Goal: Task Accomplishment & Management: Use online tool/utility

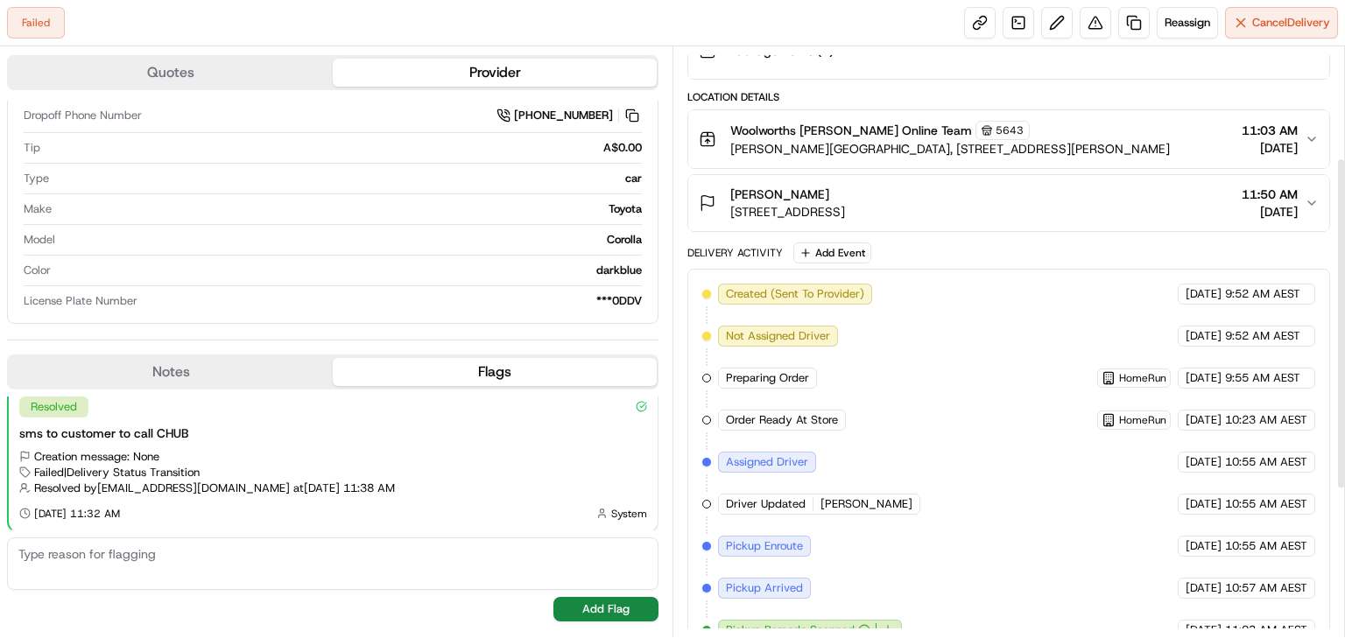
scroll to position [178, 0]
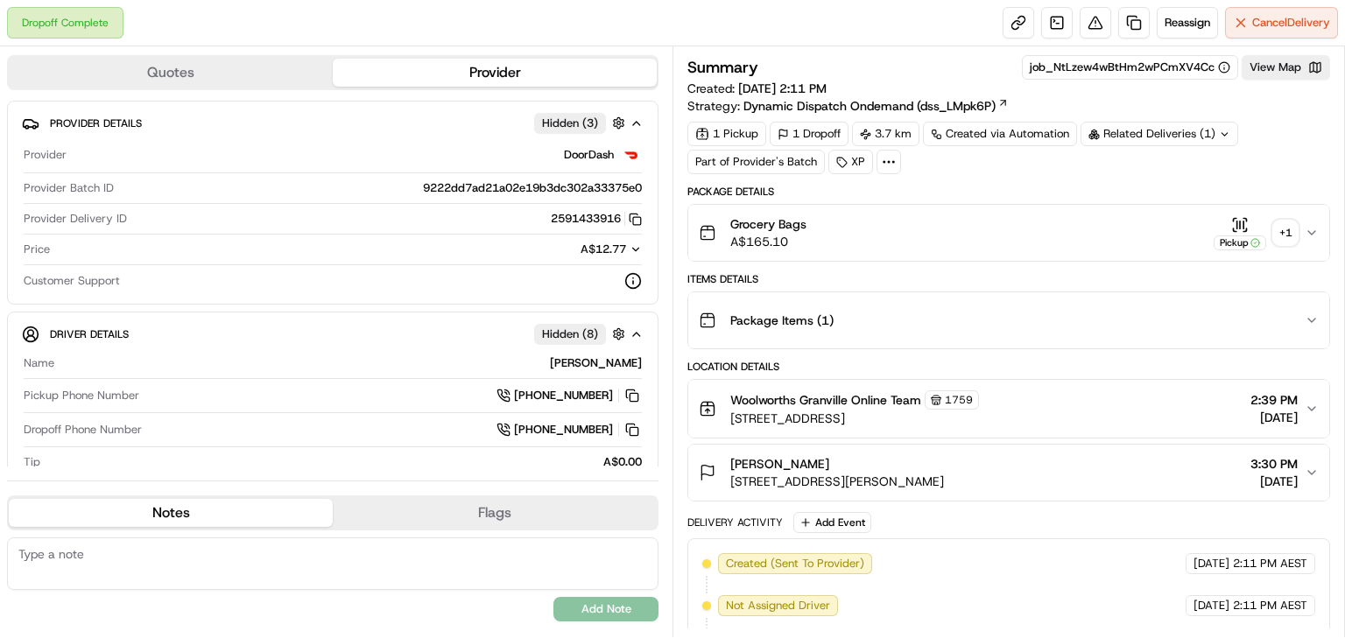
click at [1273, 231] on div "+ 1" at bounding box center [1285, 233] width 25 height 25
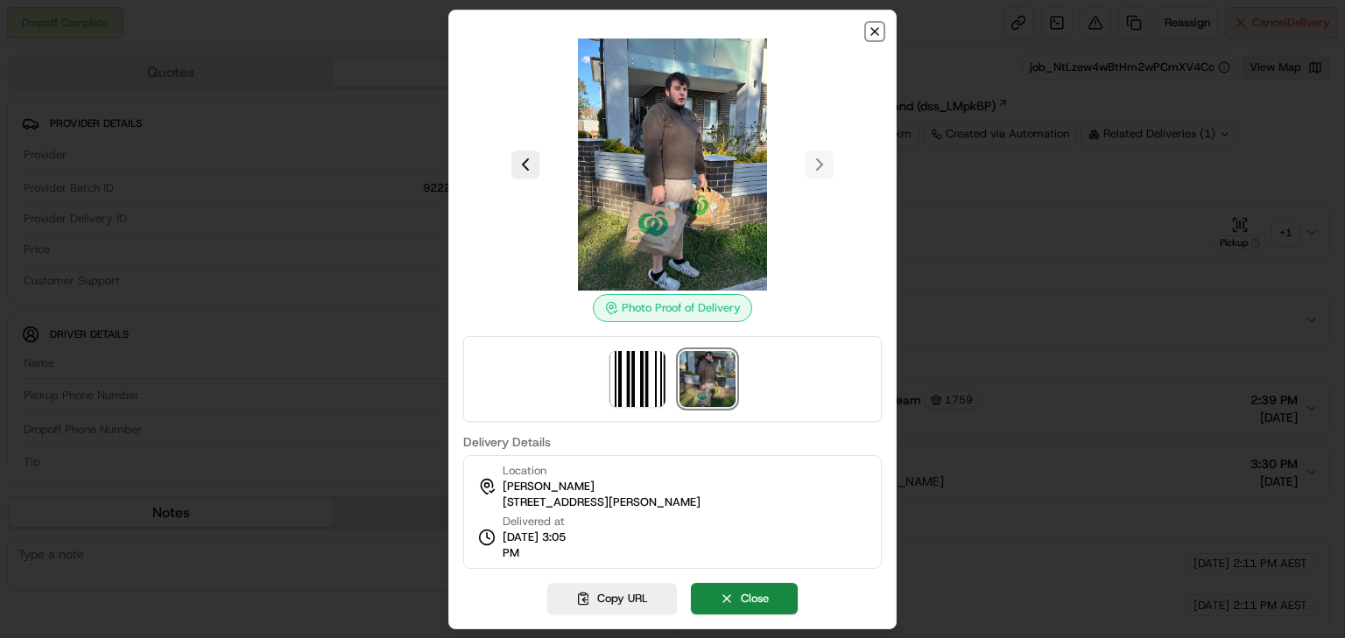
click at [873, 32] on icon "button" at bounding box center [874, 31] width 7 height 7
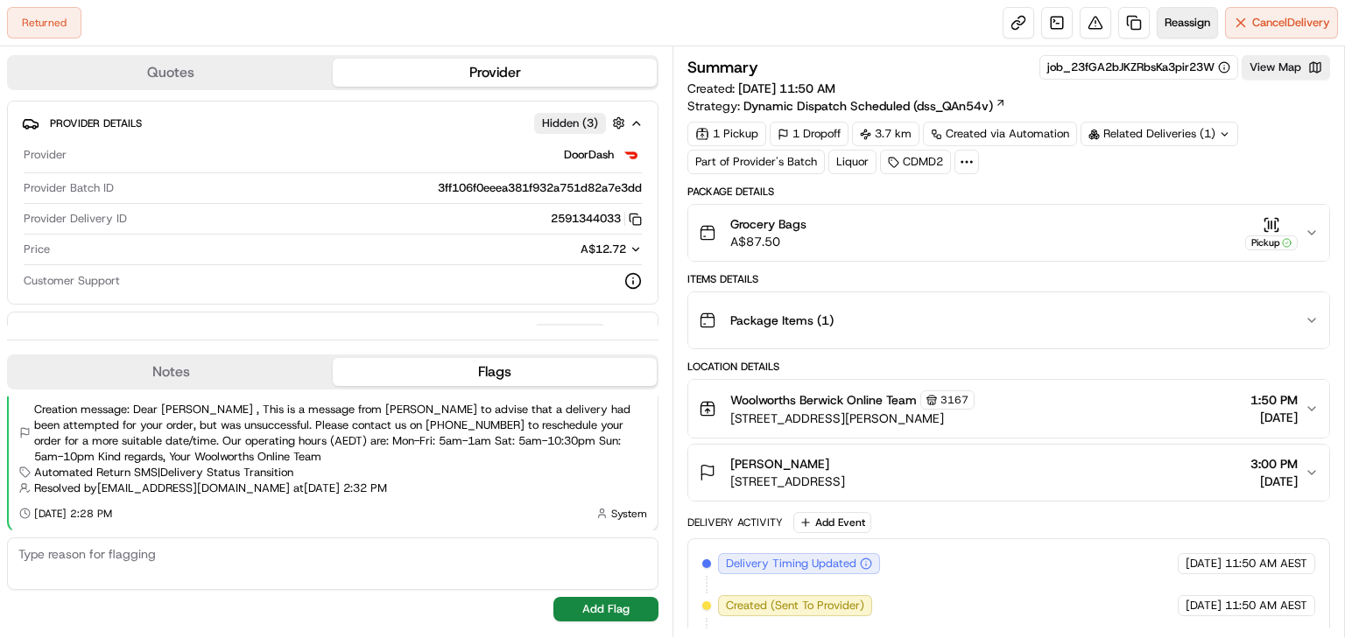
click at [1188, 19] on span "Reassign" at bounding box center [1188, 23] width 46 height 16
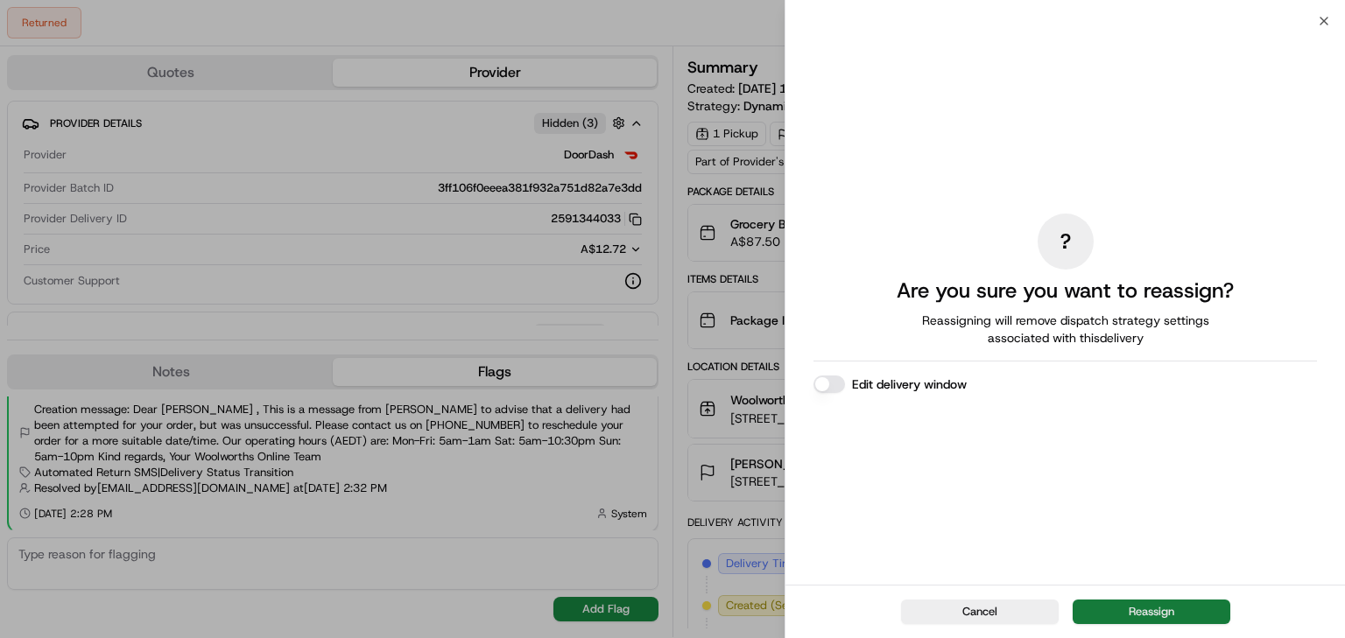
click at [1131, 608] on button "Reassign" at bounding box center [1152, 612] width 158 height 25
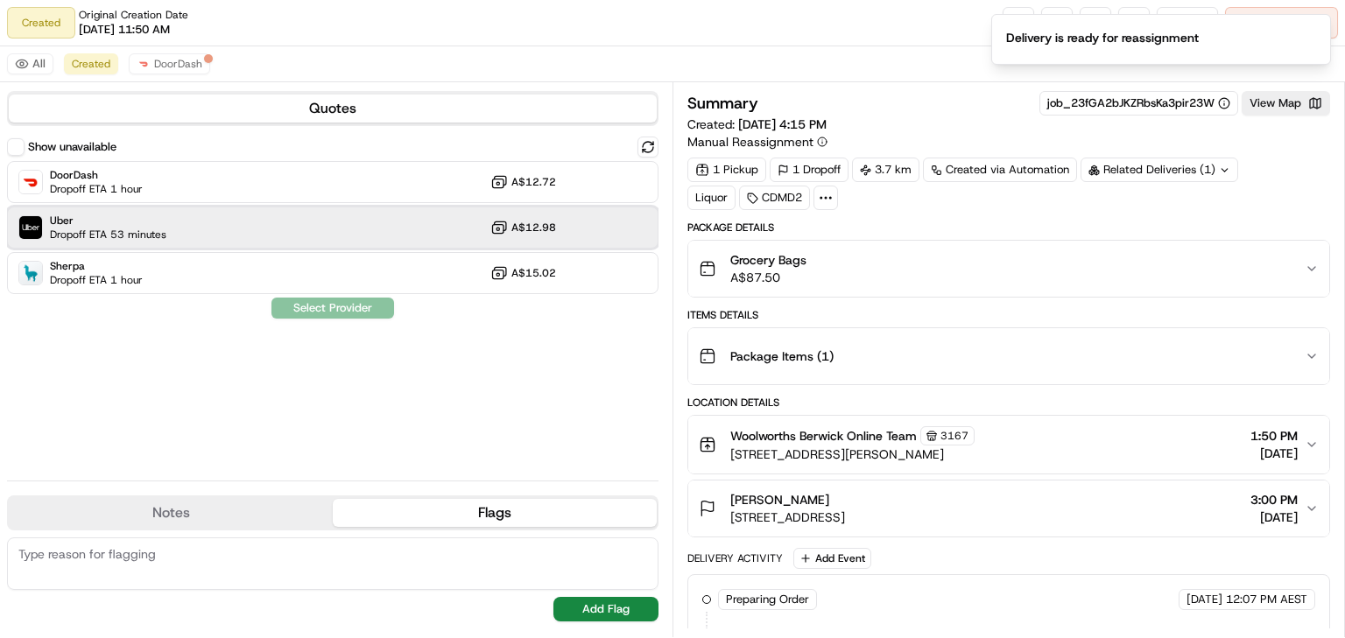
click at [347, 237] on div "Uber Dropoff ETA 53 minutes A$12.98" at bounding box center [333, 228] width 652 height 42
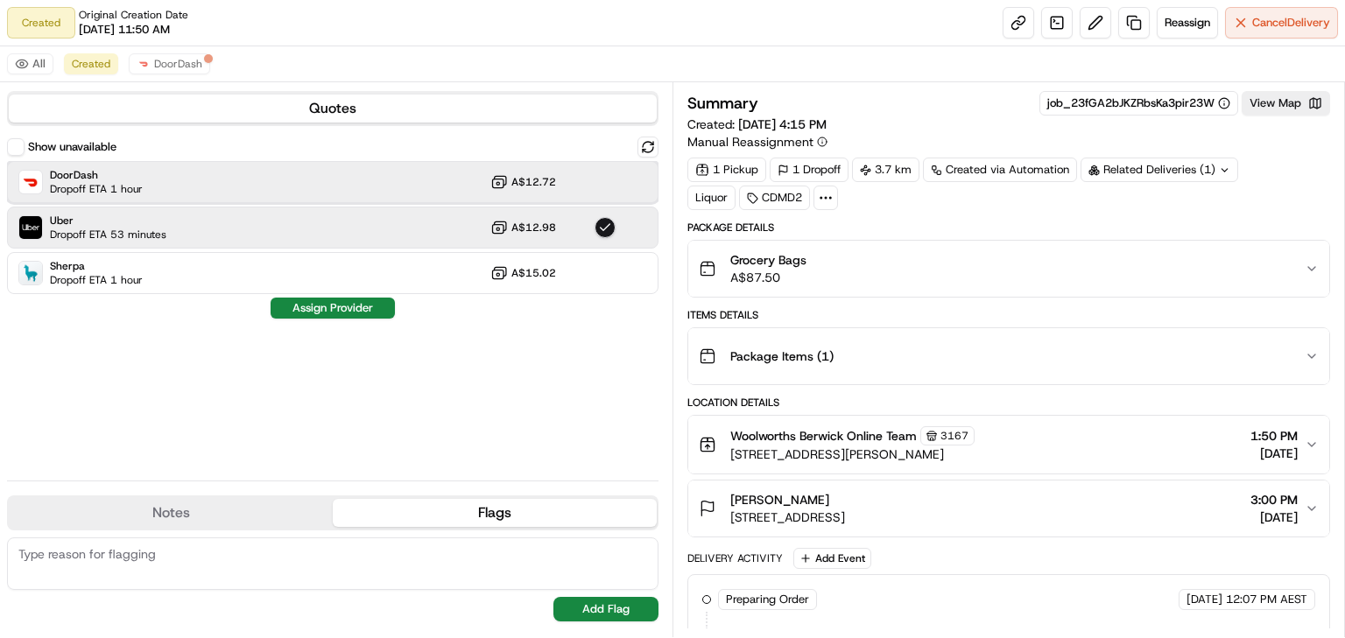
click at [247, 178] on div "DoorDash Dropoff ETA 1 hour A$12.72" at bounding box center [333, 182] width 652 height 42
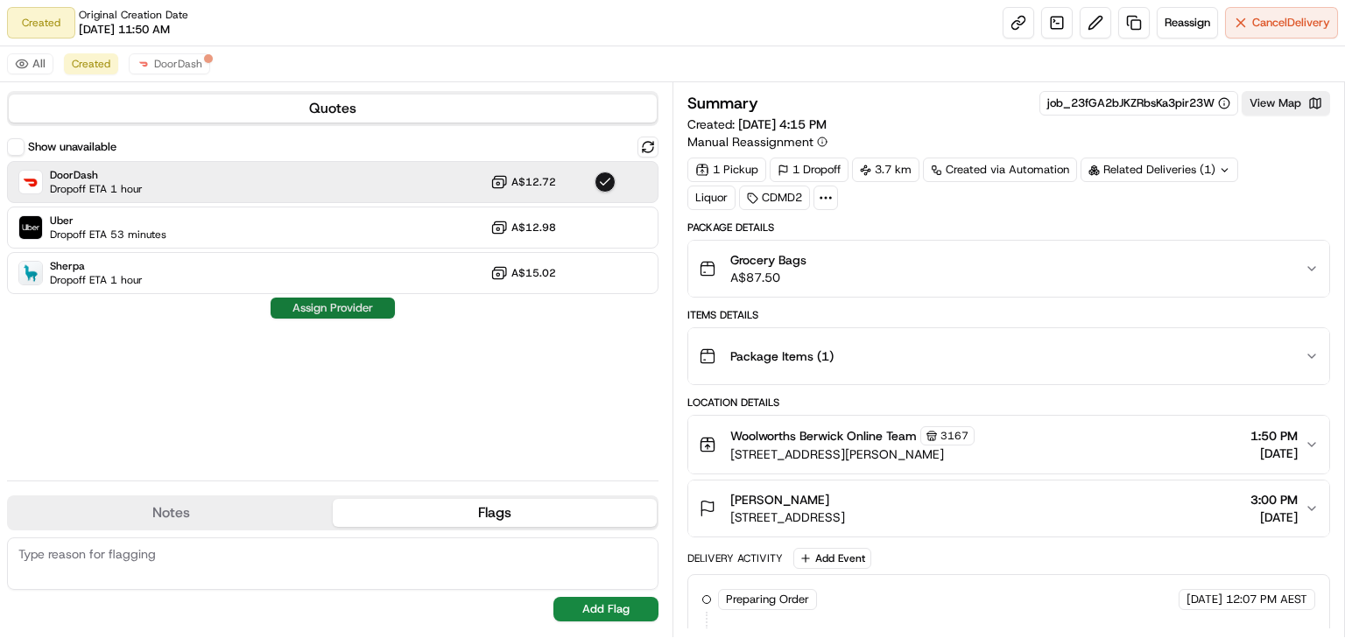
click at [342, 304] on button "Assign Provider" at bounding box center [333, 308] width 124 height 21
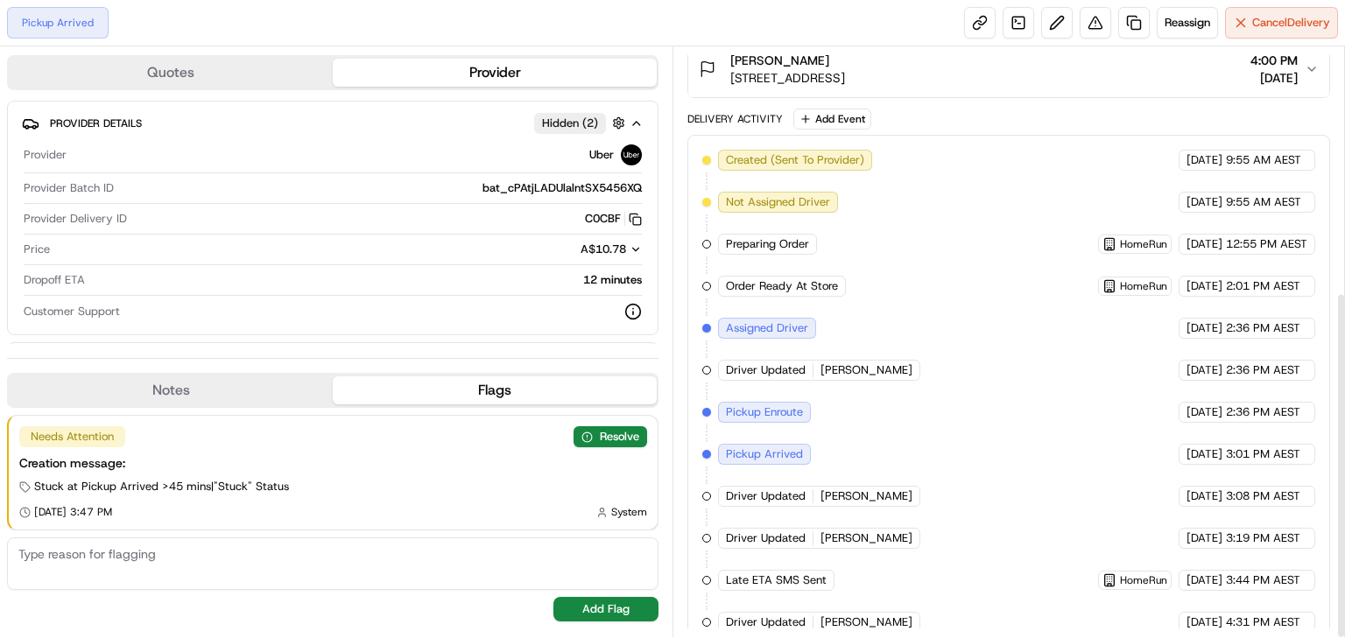
scroll to position [416, 0]
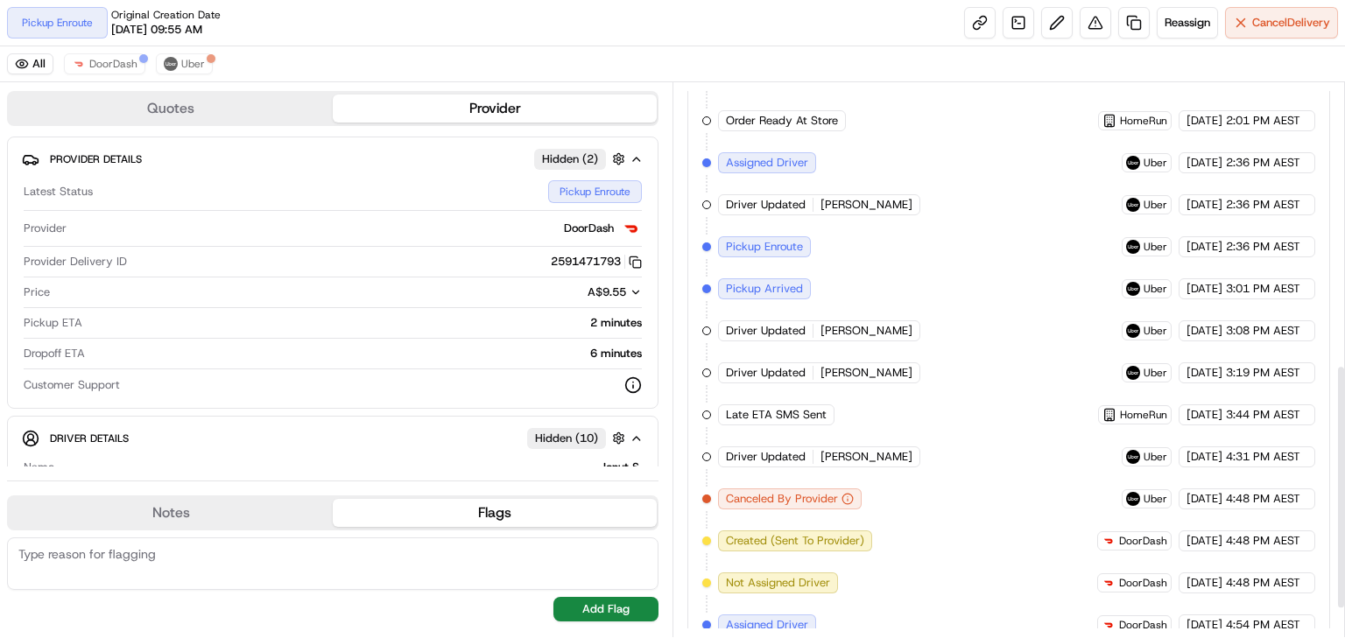
scroll to position [701, 0]
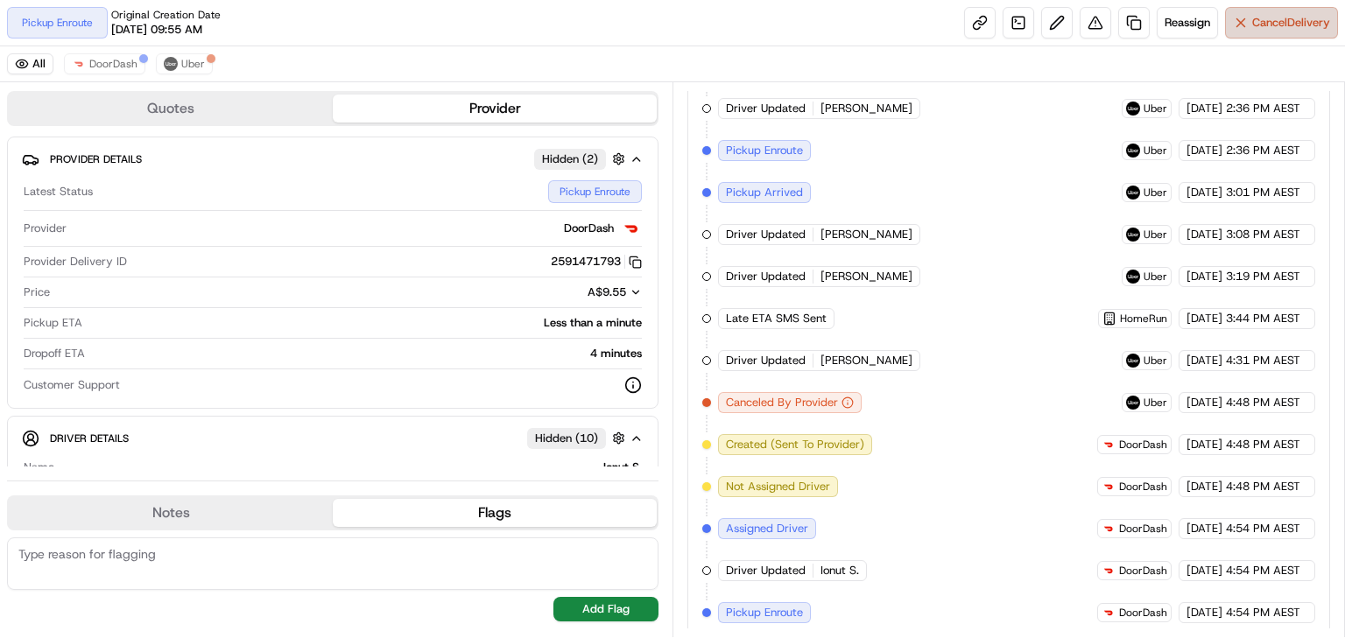
click at [1298, 14] on button "Cancel Delivery" at bounding box center [1281, 23] width 113 height 32
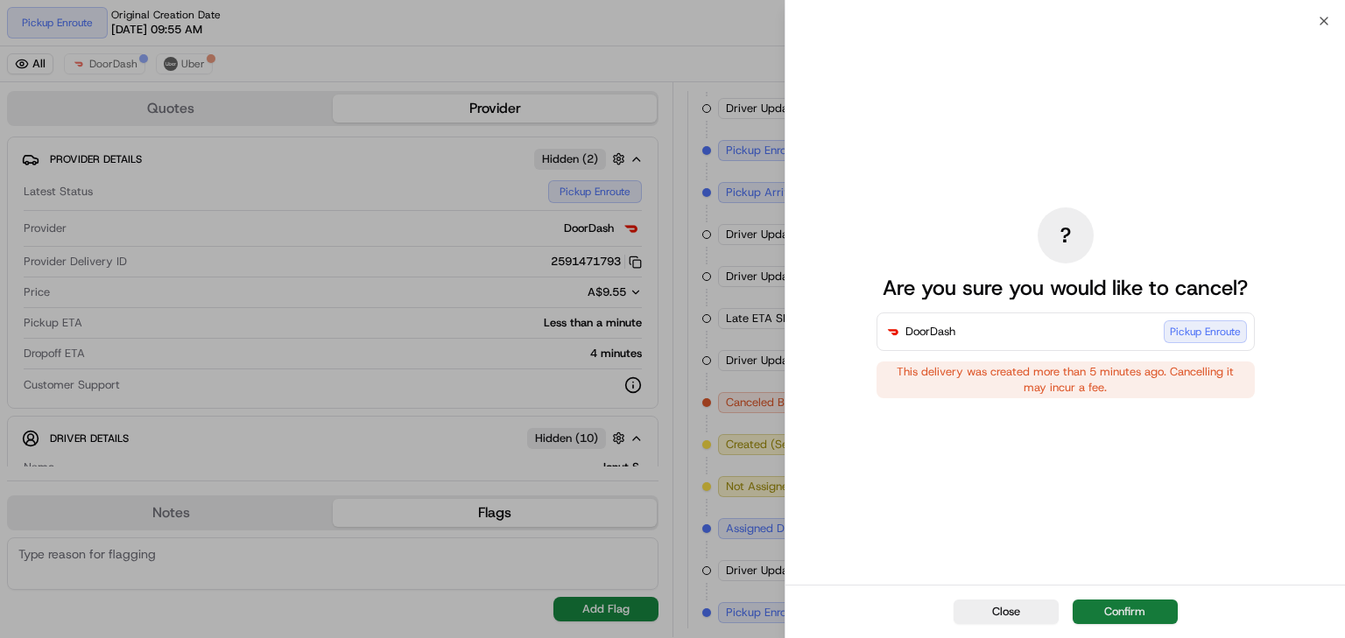
click at [1121, 619] on button "Confirm" at bounding box center [1125, 612] width 105 height 25
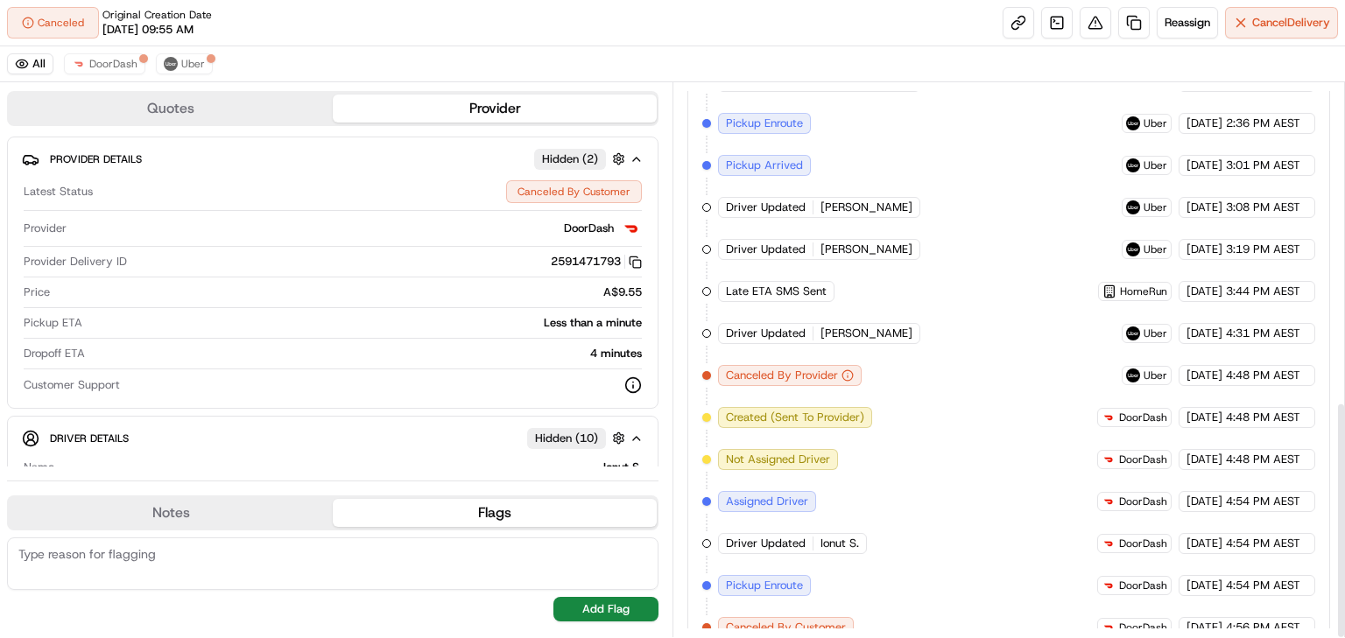
scroll to position [744, 0]
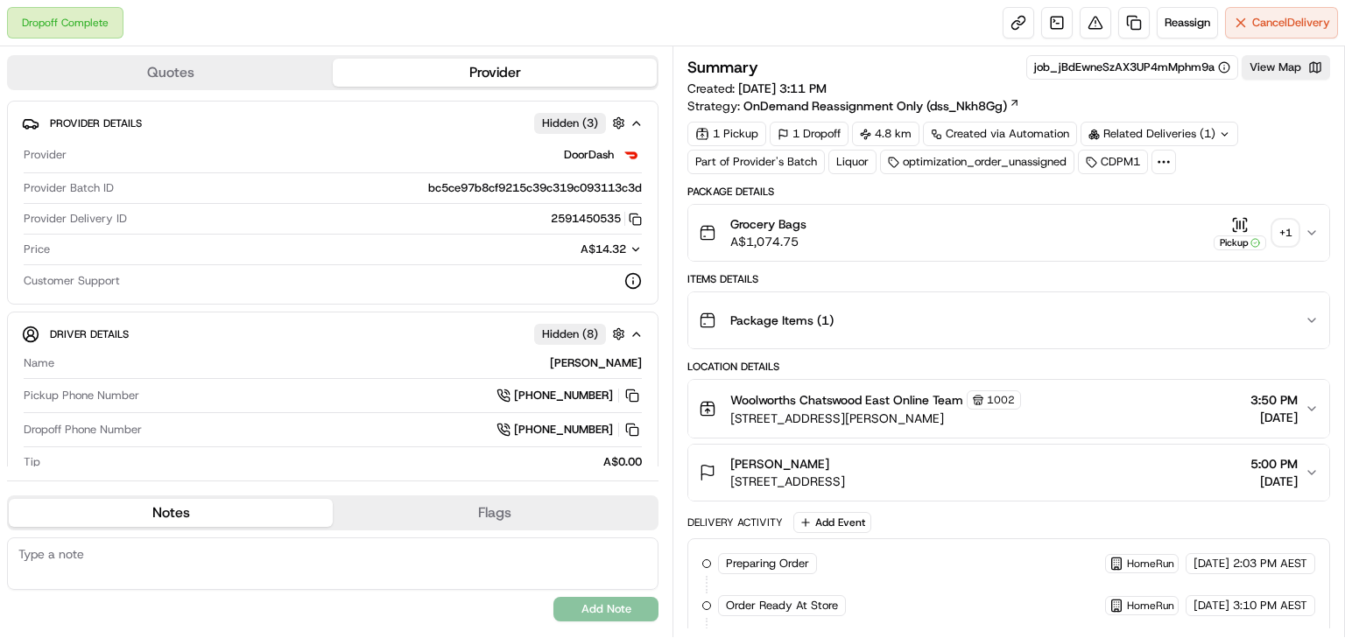
click at [1285, 235] on div "+ 1" at bounding box center [1285, 233] width 25 height 25
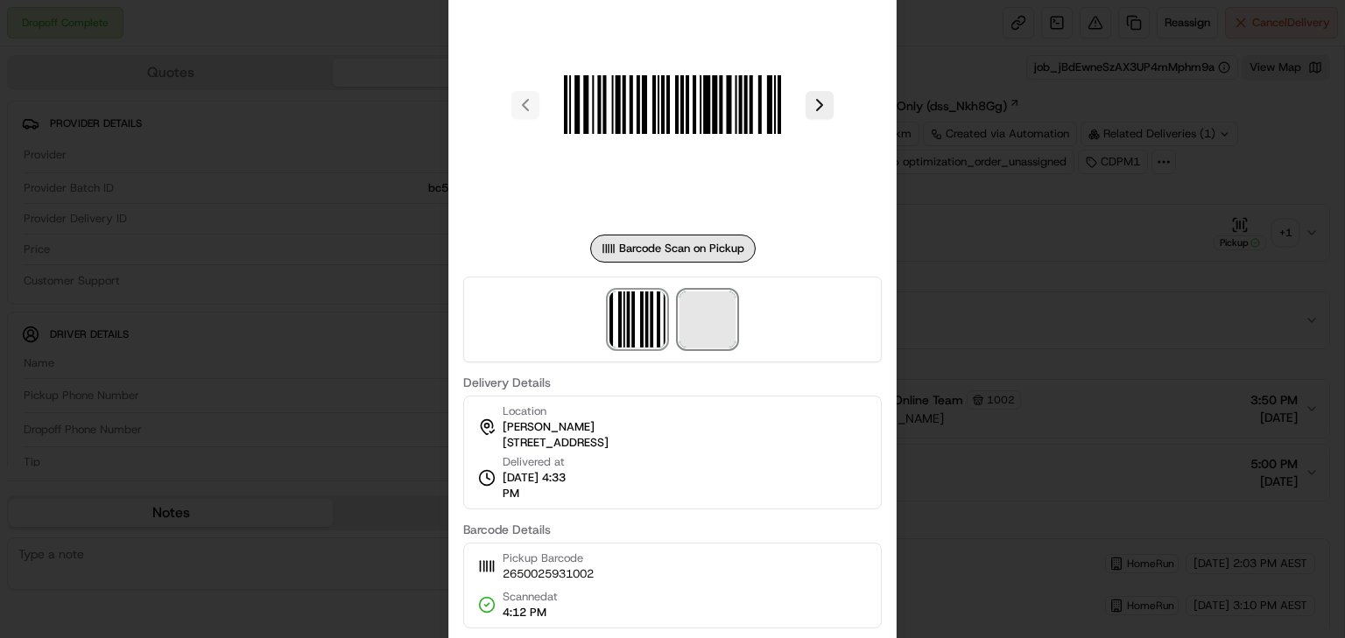
drag, startPoint x: 725, startPoint y: 328, endPoint x: 680, endPoint y: 285, distance: 61.3
click at [725, 326] on span at bounding box center [708, 320] width 56 height 56
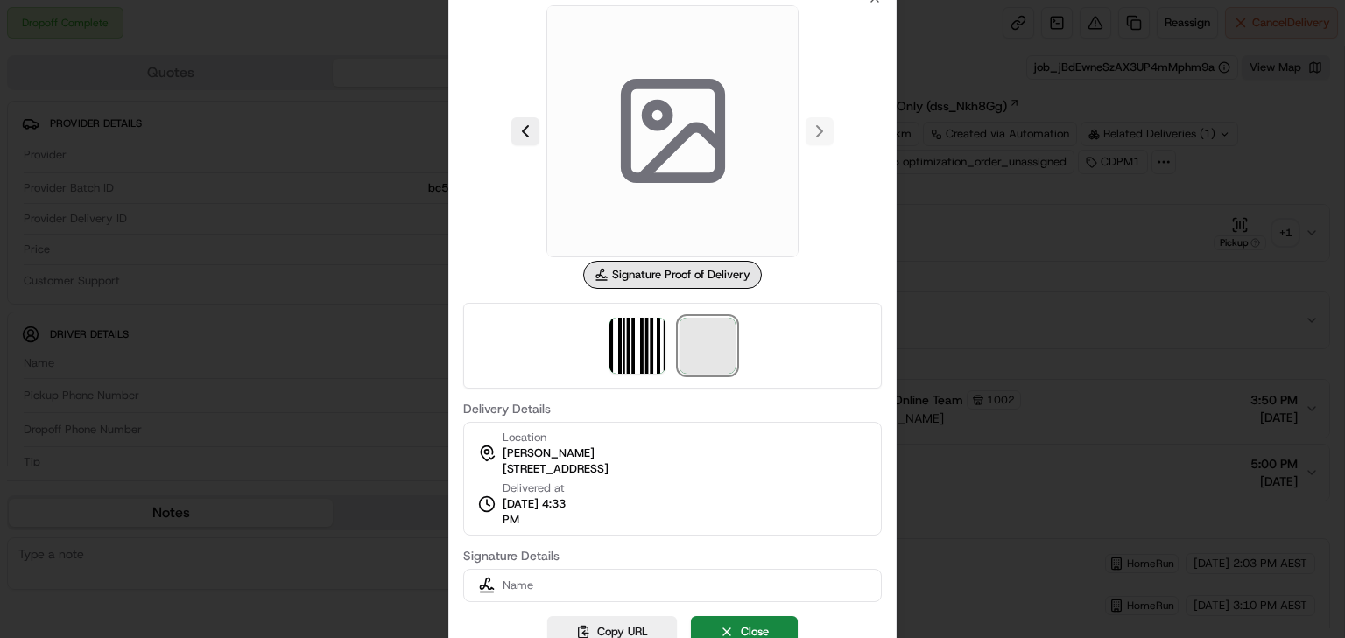
click at [705, 339] on span at bounding box center [708, 346] width 56 height 56
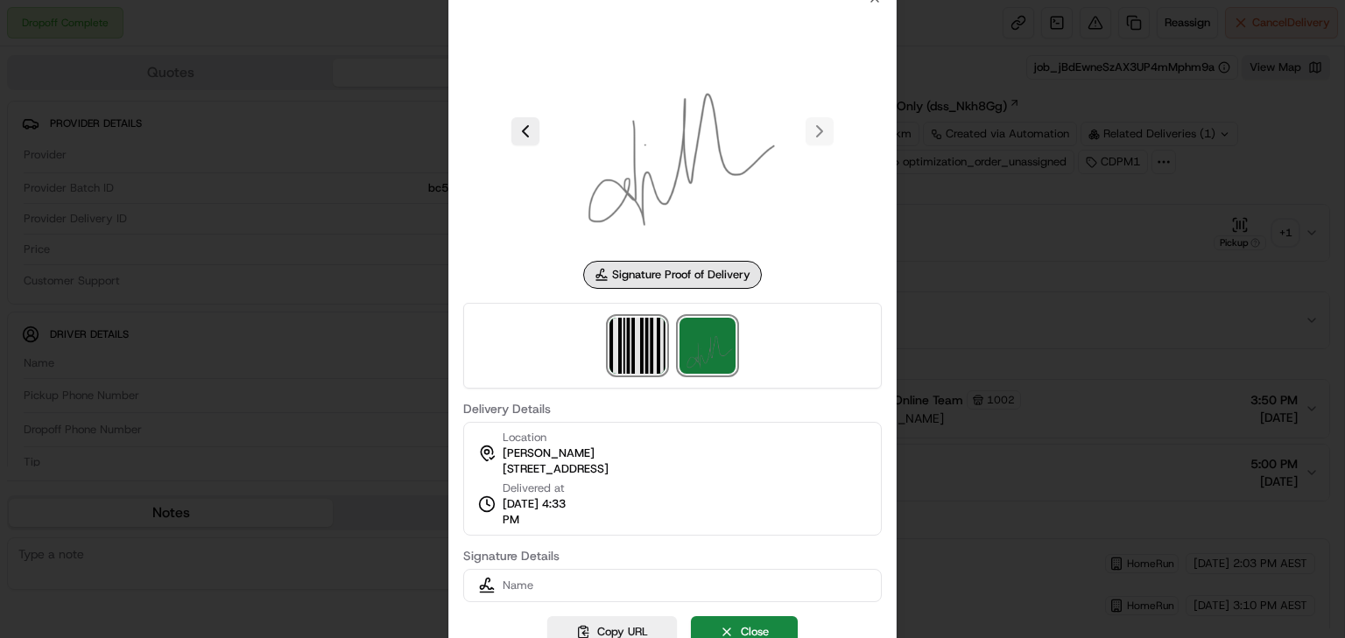
click at [638, 335] on img at bounding box center [638, 346] width 56 height 56
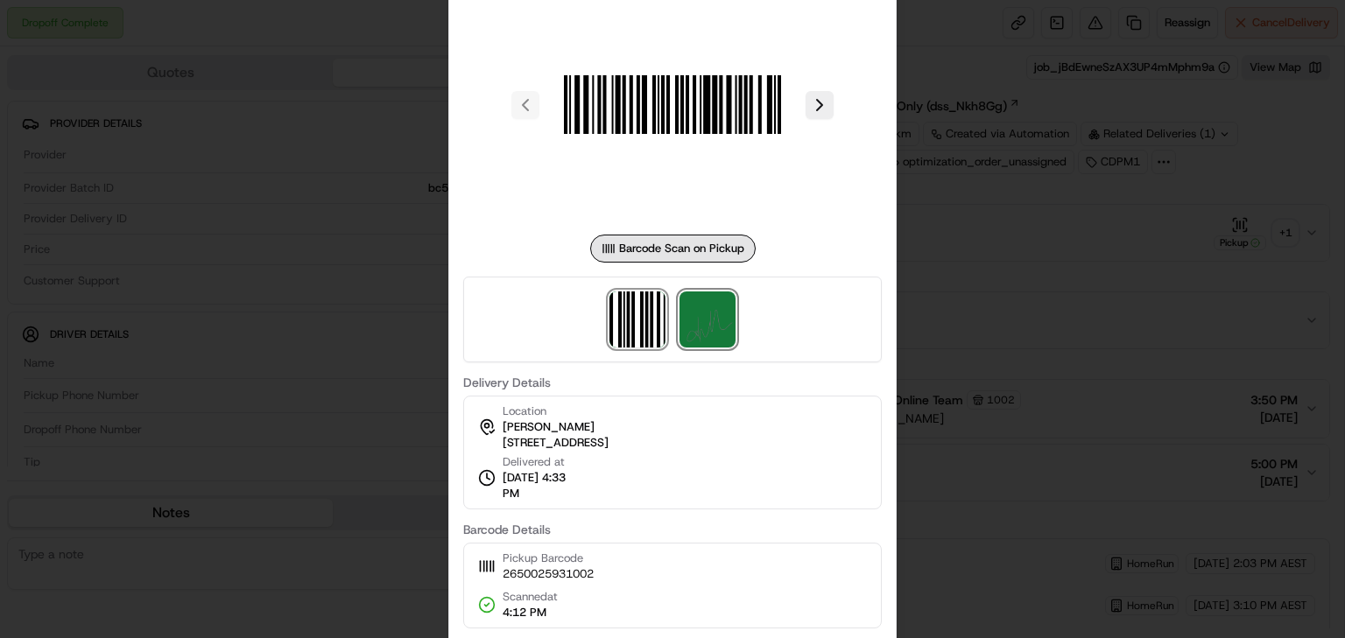
click at [707, 317] on img at bounding box center [708, 320] width 56 height 56
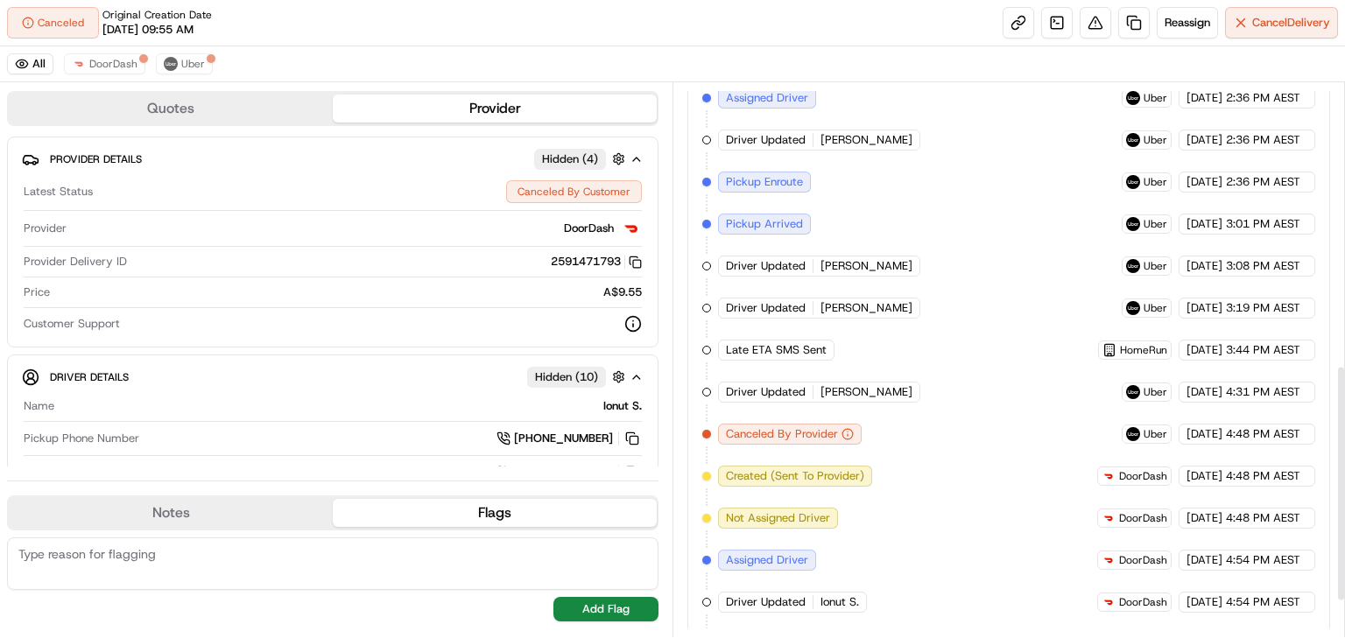
scroll to position [744, 0]
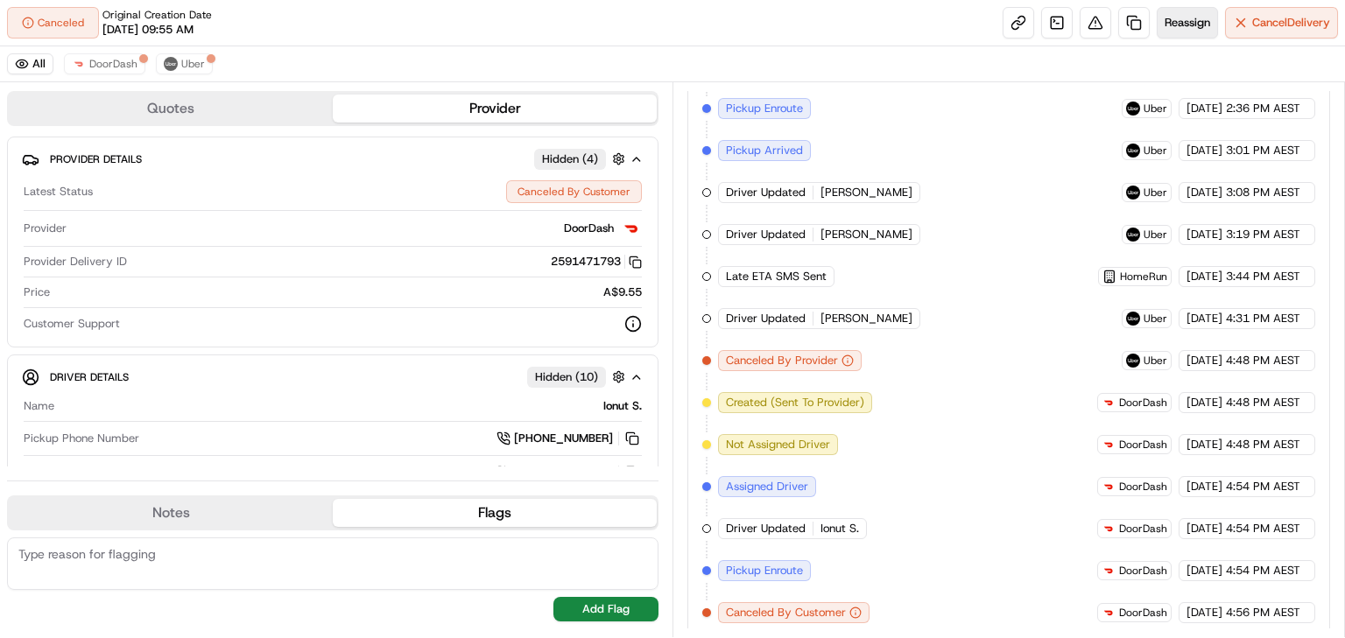
click at [1177, 28] on span "Reassign" at bounding box center [1188, 23] width 46 height 16
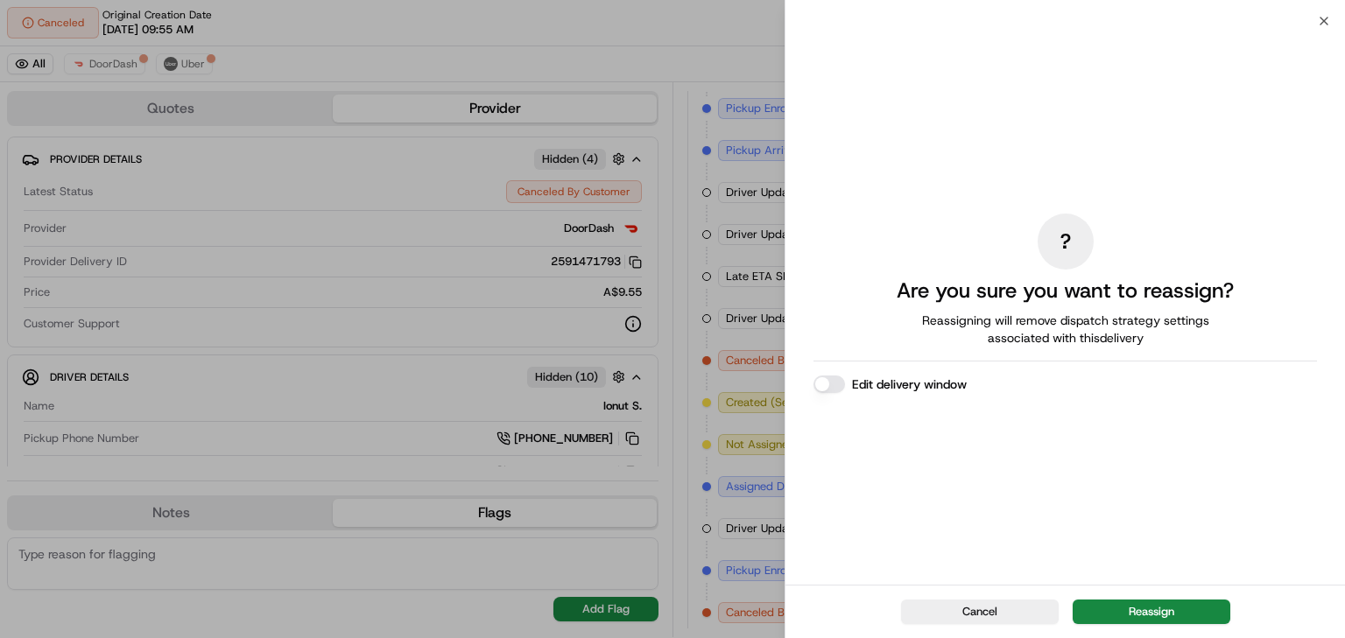
click at [1321, 21] on div "? Are you sure you want to reassign? Reassigning will remove dispatch strategy …" at bounding box center [1066, 303] width 560 height 564
click at [1325, 17] on icon "button" at bounding box center [1324, 21] width 14 height 14
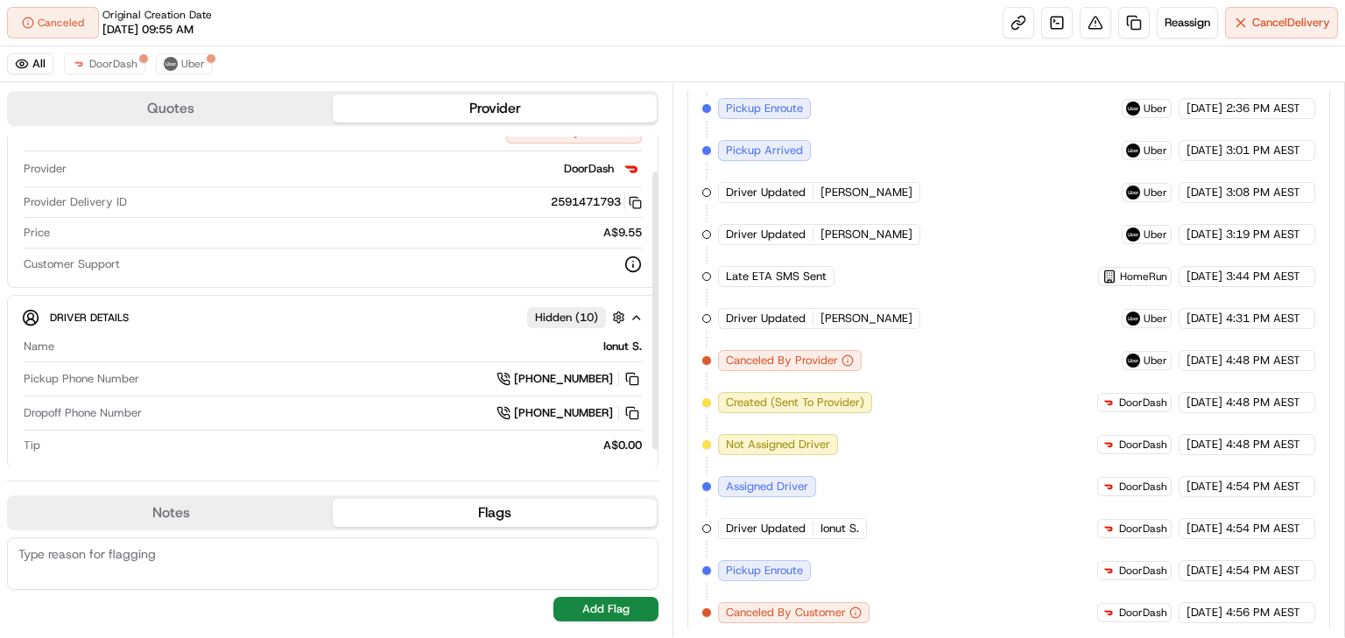
scroll to position [62, 0]
click at [1167, 32] on button "Reassign" at bounding box center [1187, 23] width 61 height 32
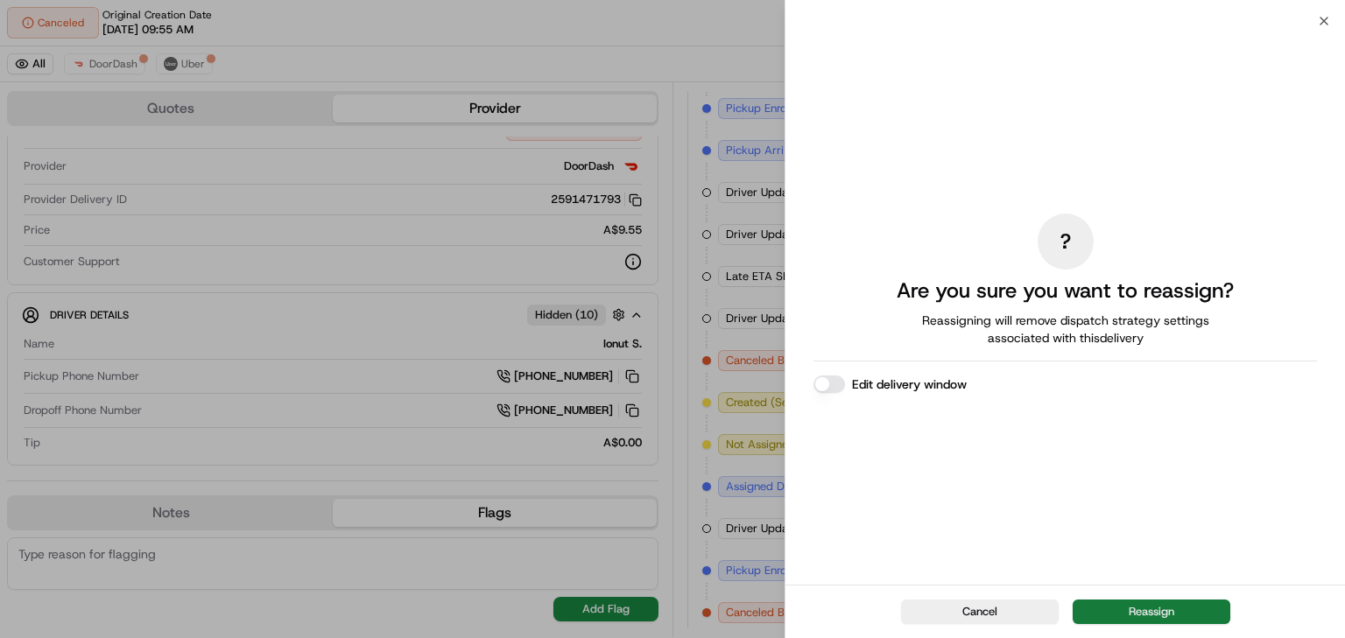
click at [1184, 612] on button "Reassign" at bounding box center [1152, 612] width 158 height 25
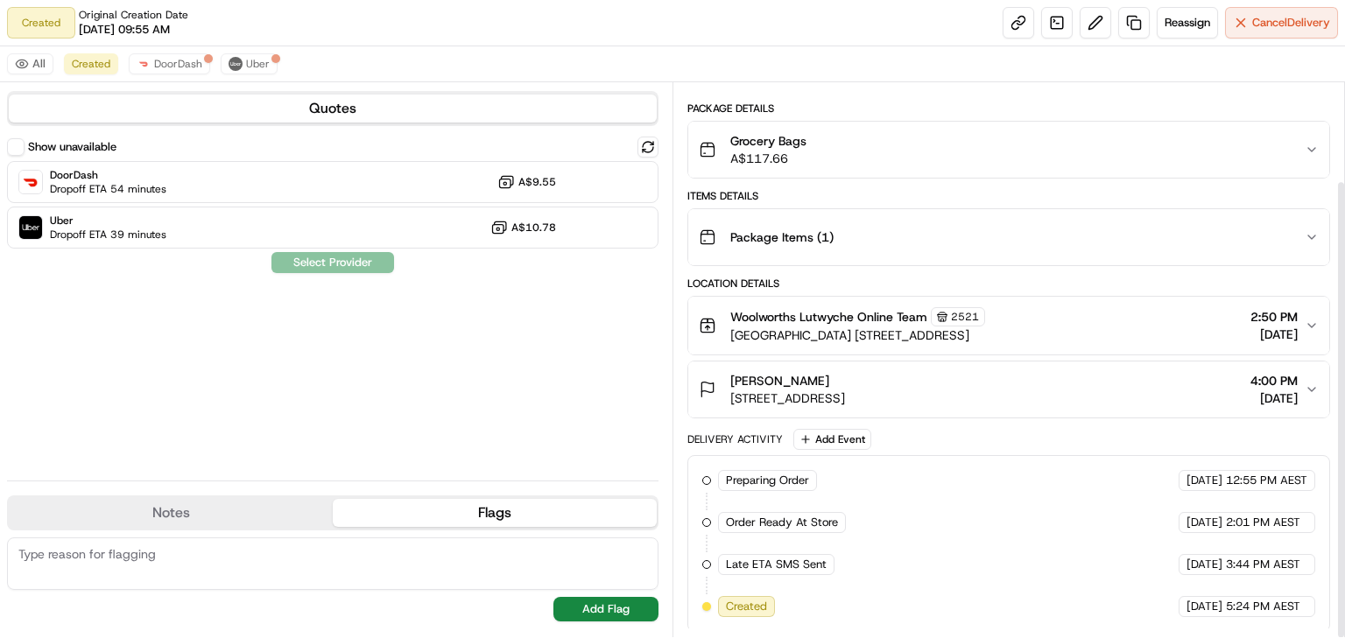
scroll to position [118, 0]
click at [1305, 322] on icon "button" at bounding box center [1312, 327] width 14 height 14
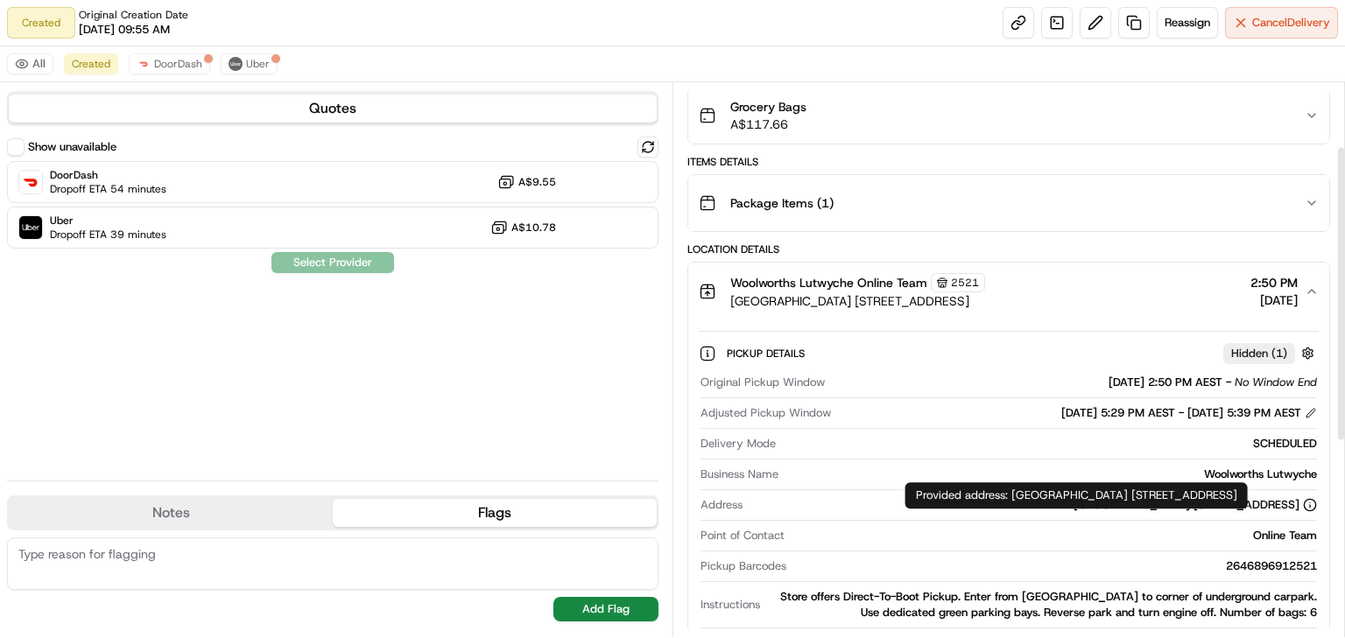
scroll to position [63, 0]
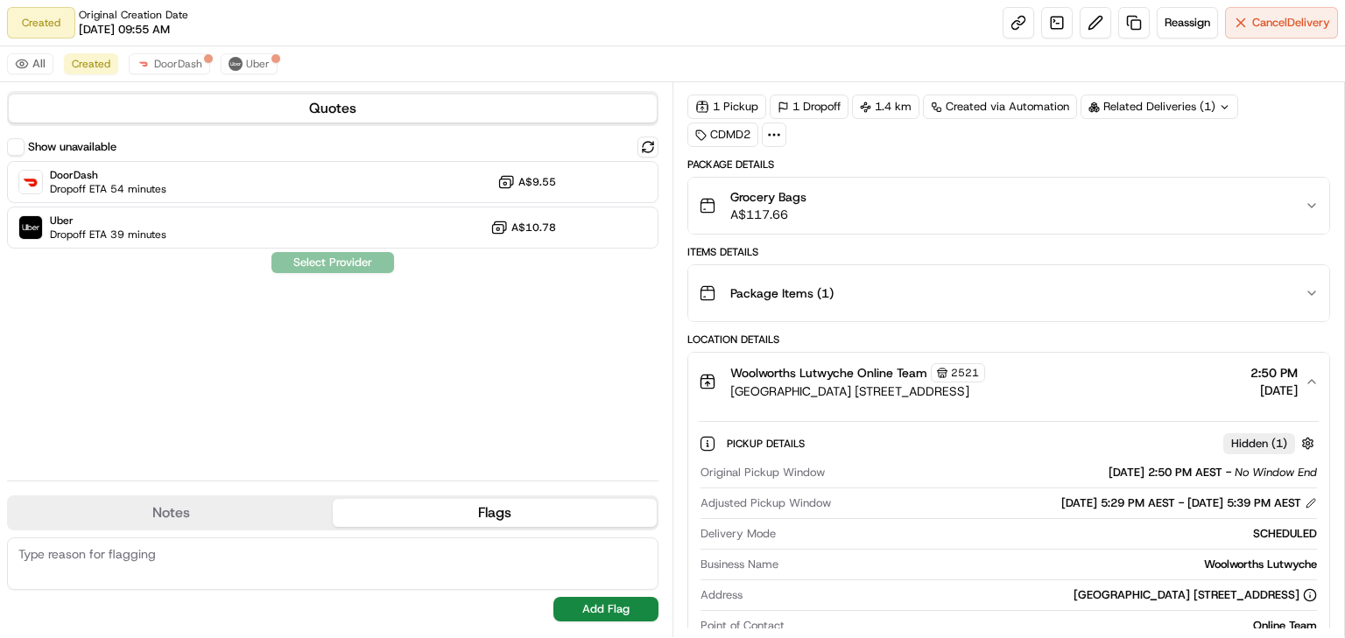
click at [1293, 296] on div "Package Items ( 1 )" at bounding box center [1002, 293] width 606 height 35
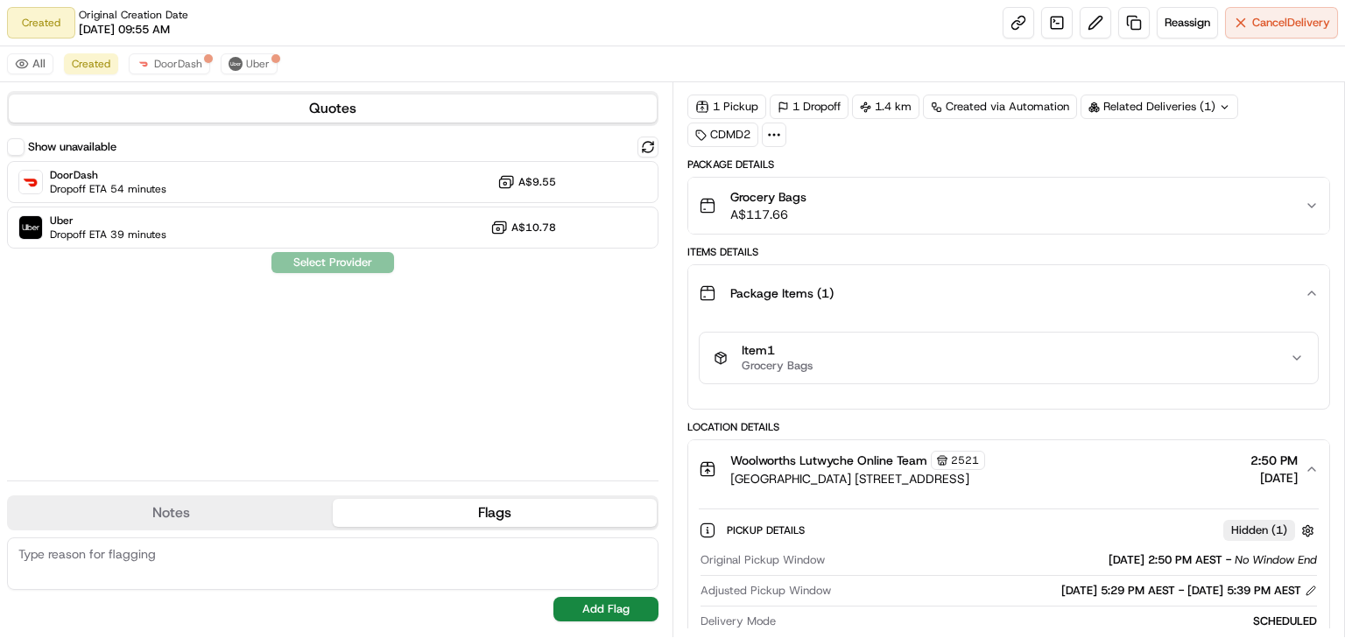
click at [1293, 297] on div "Package Items ( 1 )" at bounding box center [1002, 293] width 606 height 35
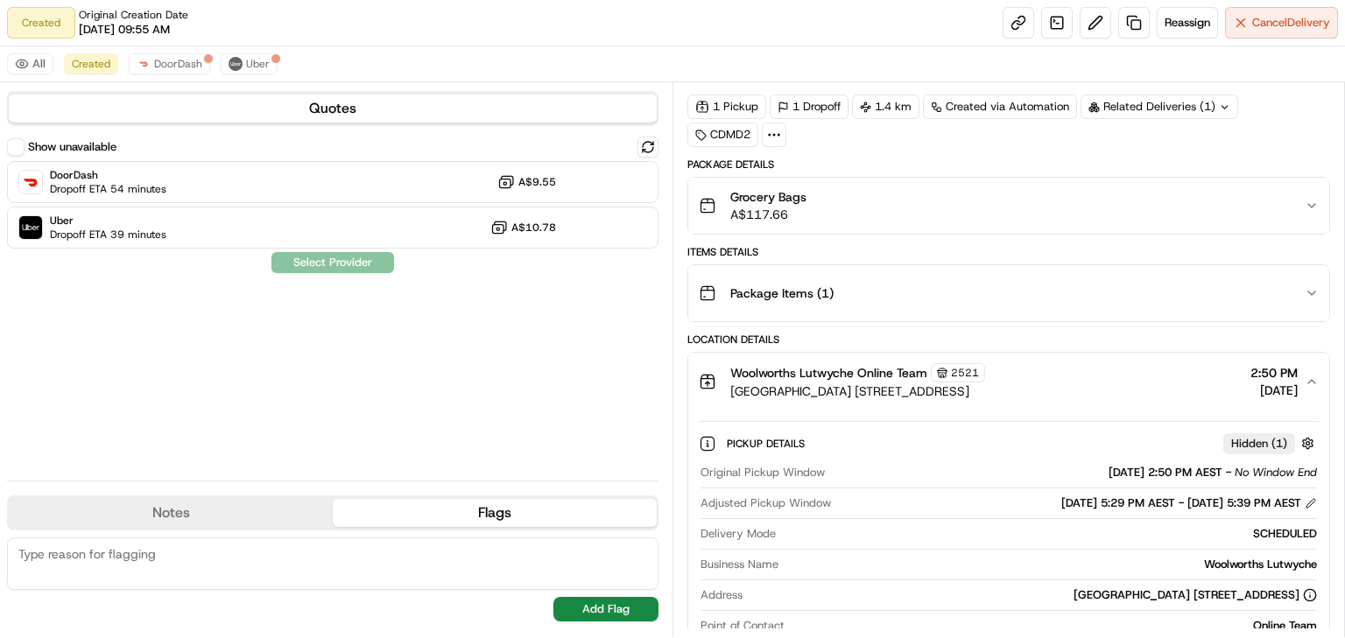
click at [1320, 387] on button "Woolworths Lutwyche Online Team 2521 Lutwyche City Shopping Centre 543 Lutwyche…" at bounding box center [1008, 382] width 641 height 58
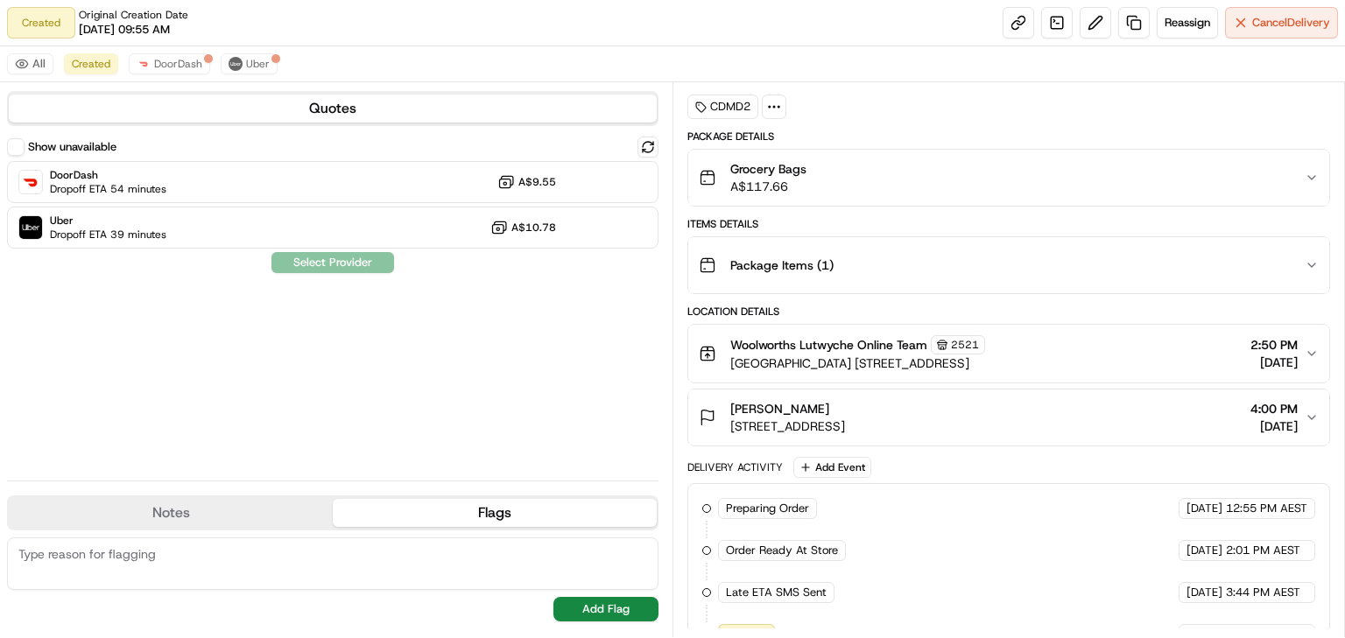
scroll to position [118, 0]
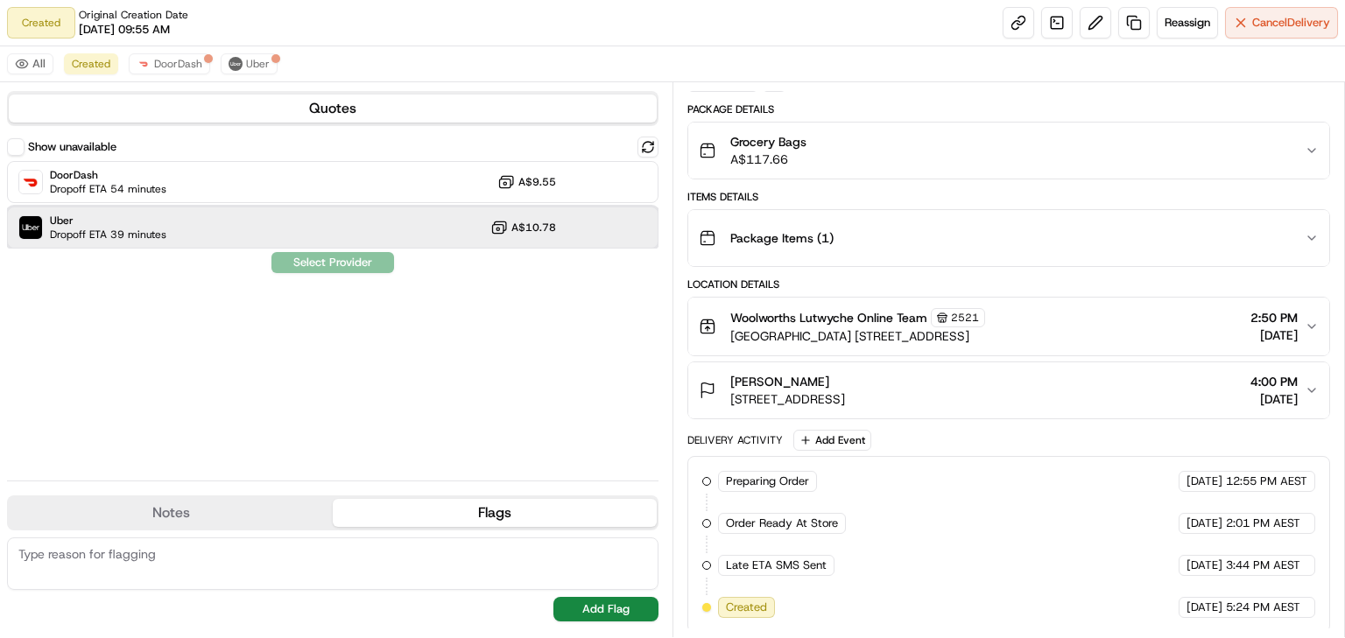
click at [351, 229] on div "Uber Dropoff ETA 39 minutes A$10.78" at bounding box center [333, 228] width 652 height 42
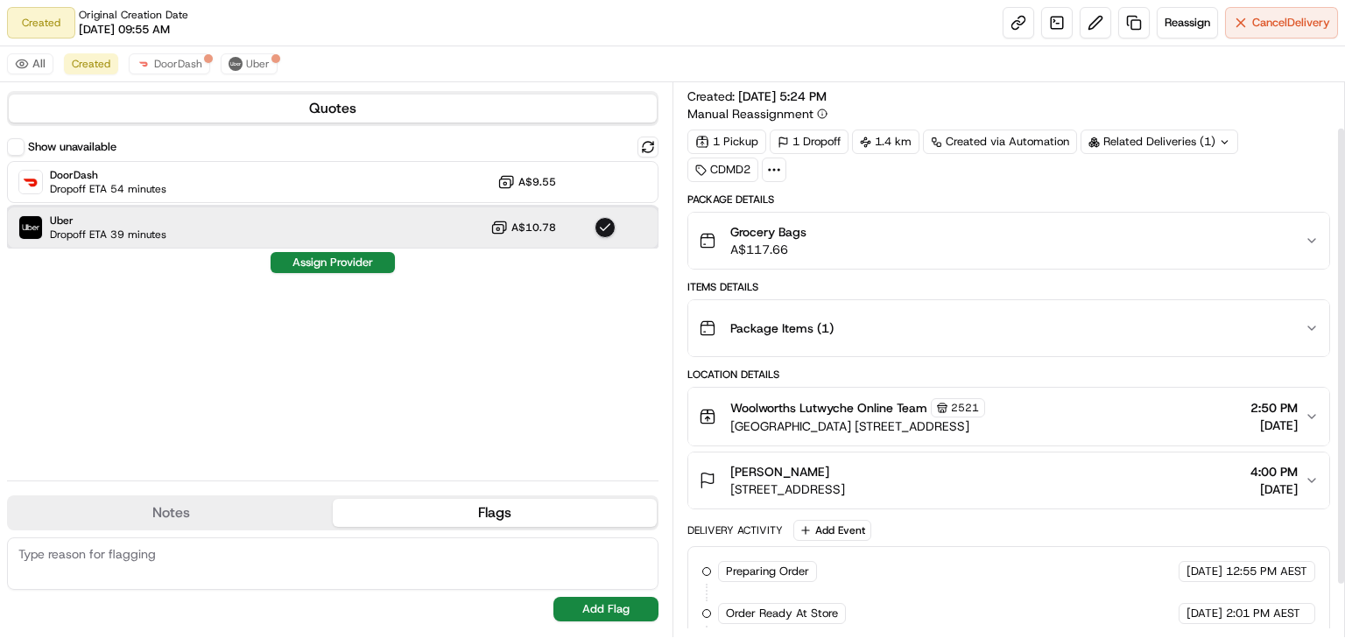
scroll to position [0, 0]
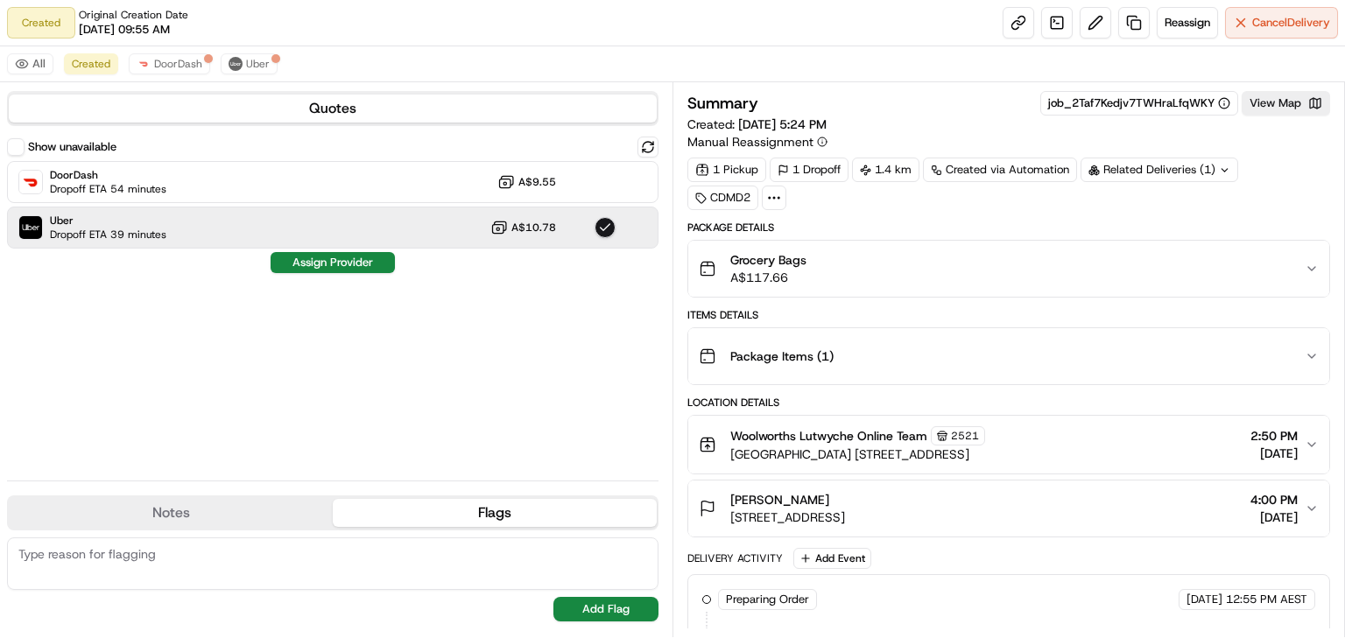
click at [775, 193] on icon at bounding box center [774, 198] width 16 height 16
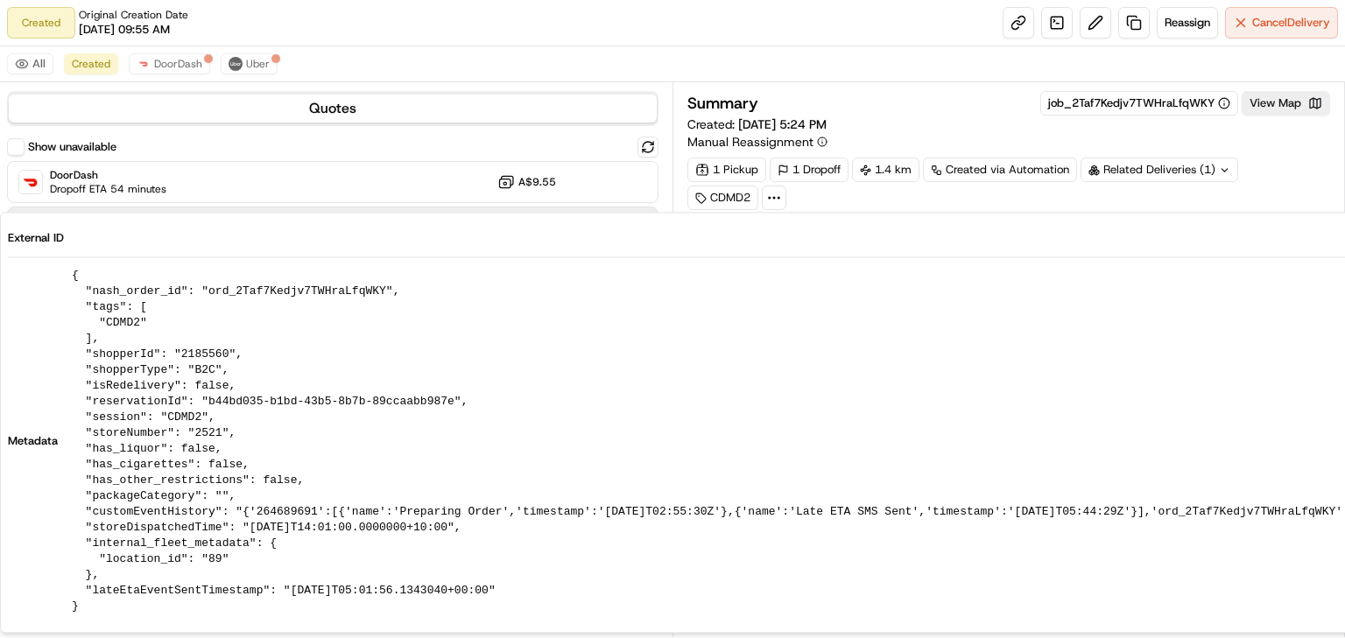
click at [1306, 187] on div "1 Pickup 1 Dropoff 1.4 km Created via Automation Related Deliveries (1) CDMD2" at bounding box center [1008, 184] width 643 height 53
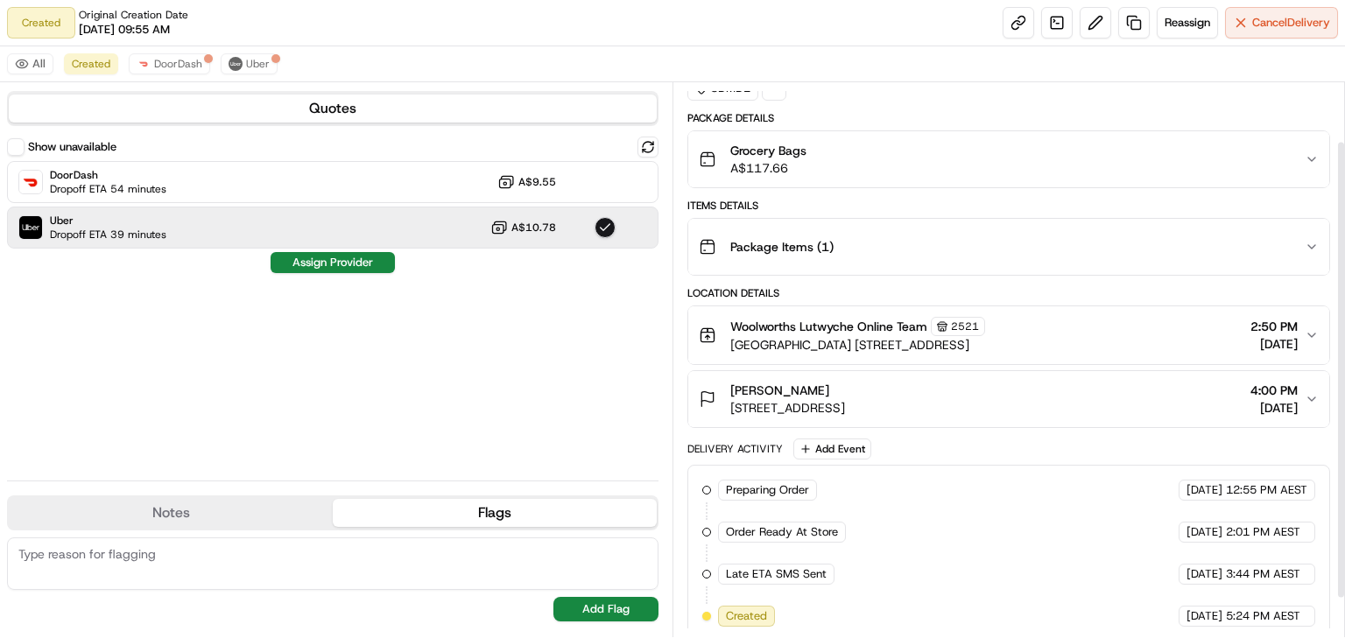
scroll to position [118, 0]
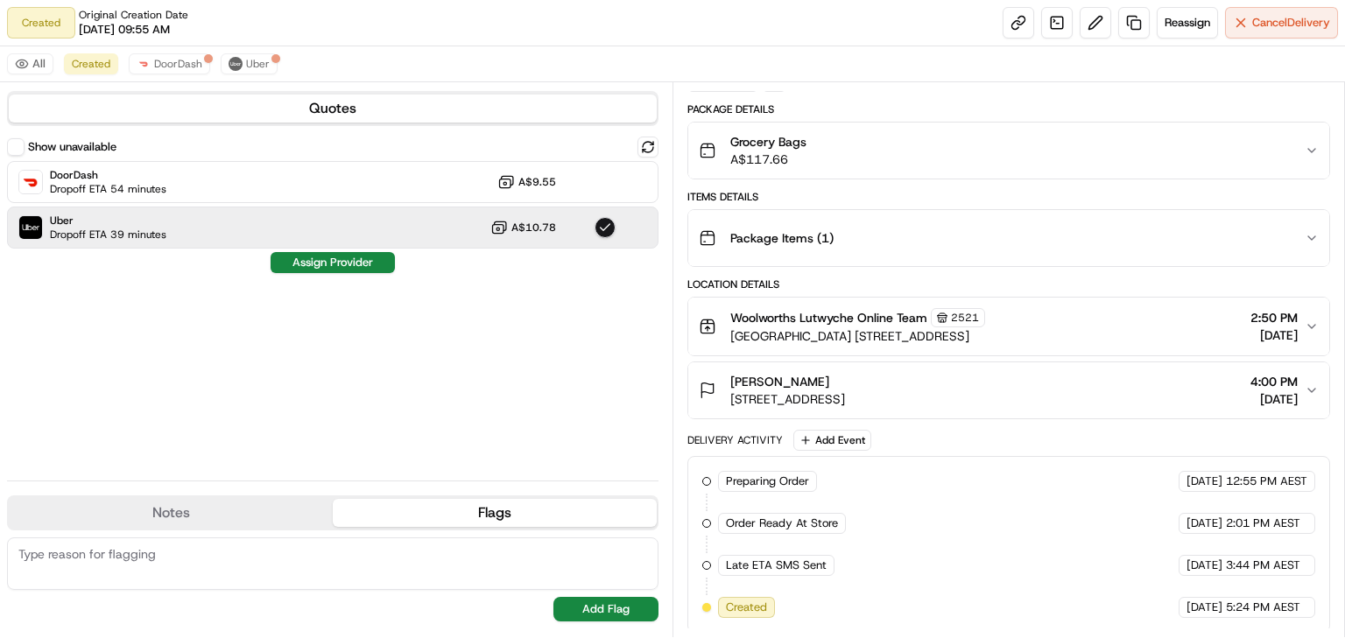
click at [1312, 321] on icon "button" at bounding box center [1312, 327] width 14 height 14
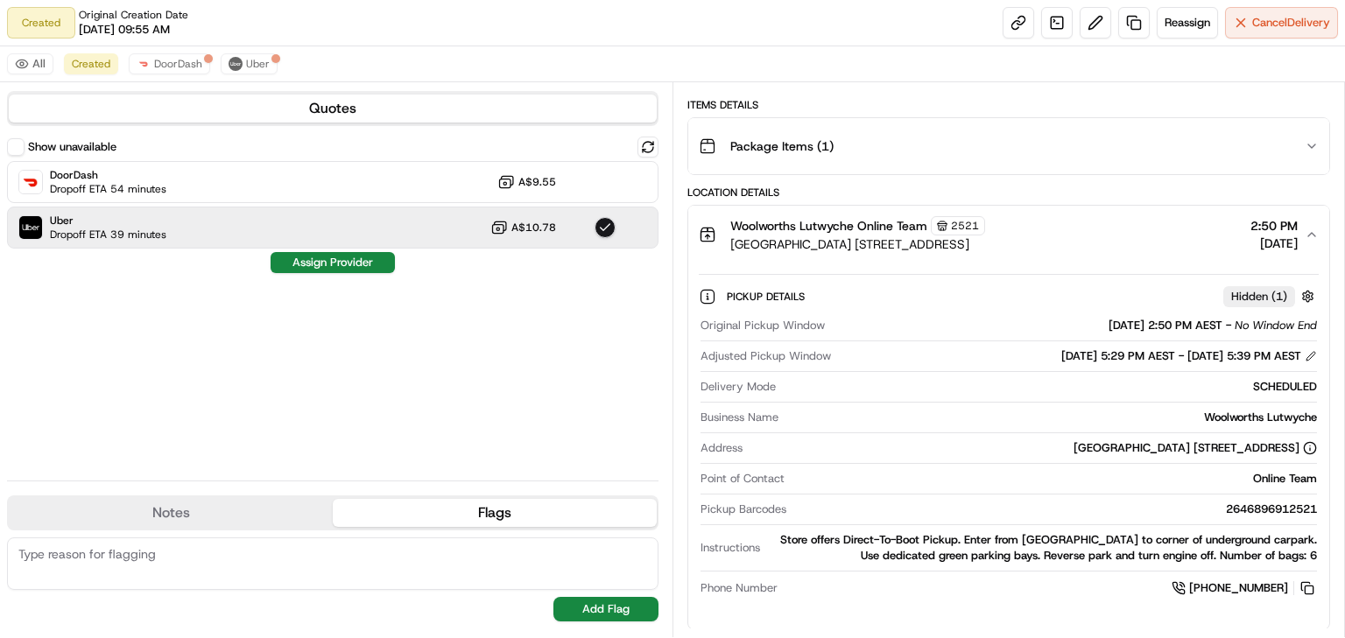
scroll to position [328, 0]
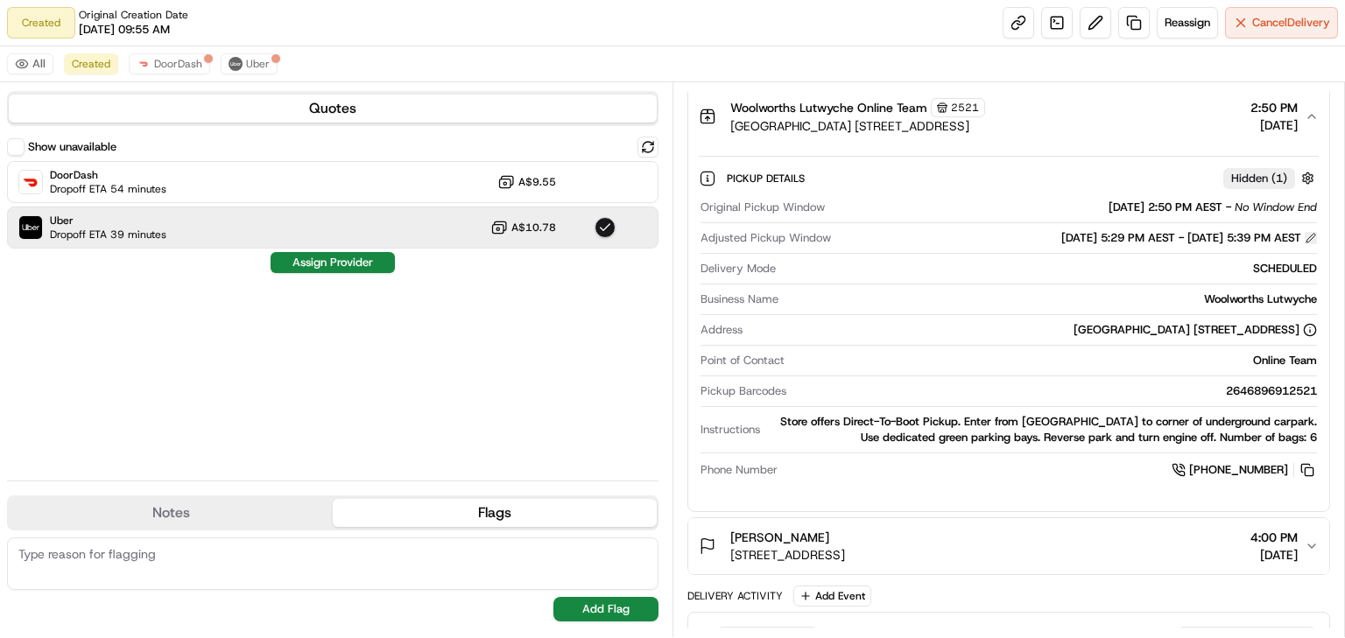
click at [1314, 234] on button at bounding box center [1311, 238] width 12 height 12
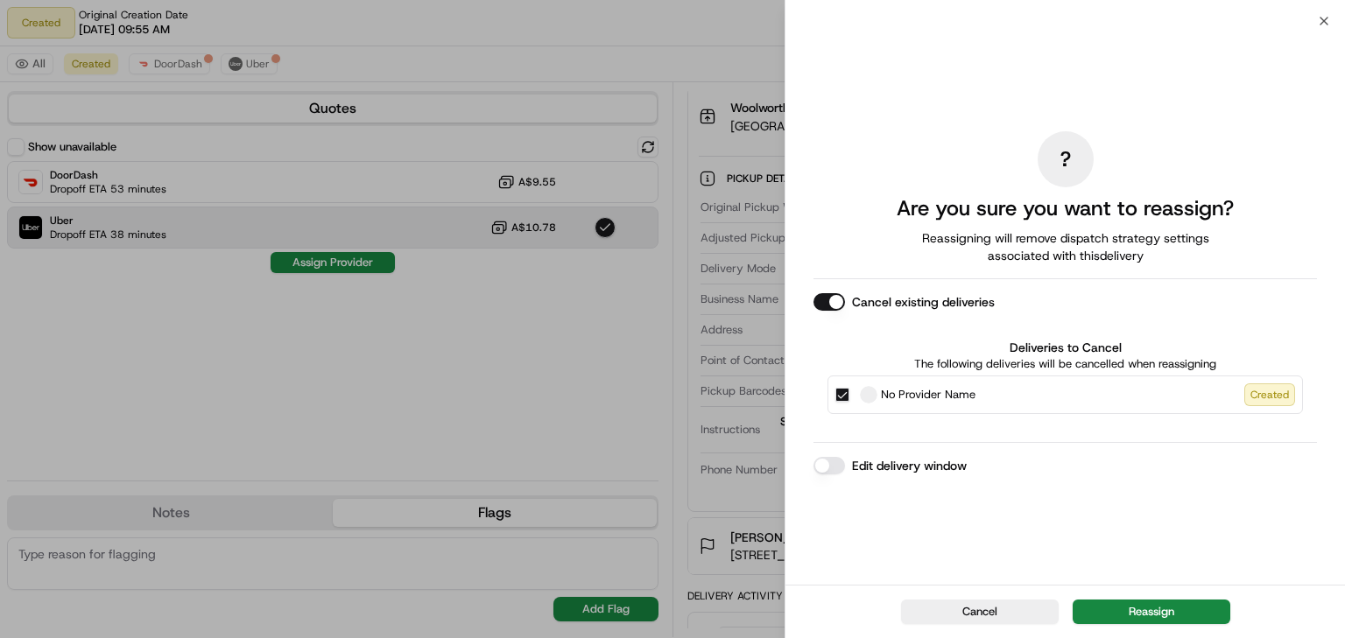
click at [834, 465] on button "Edit delivery window" at bounding box center [830, 466] width 32 height 18
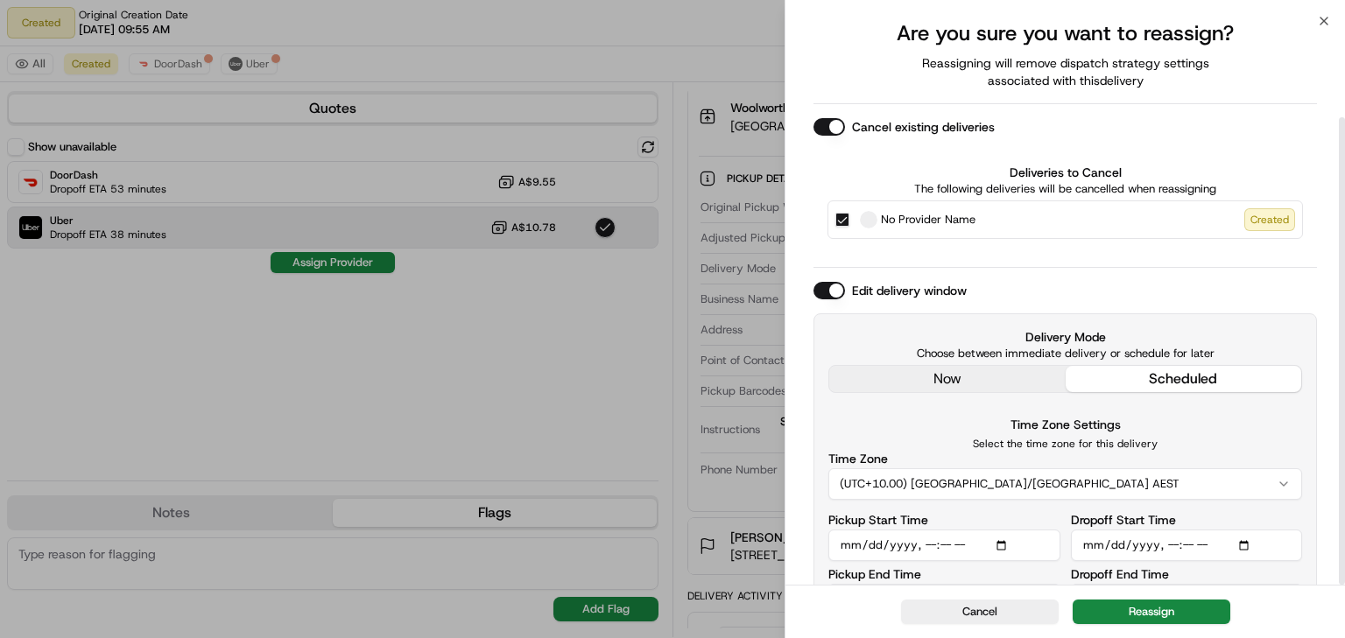
scroll to position [116, 0]
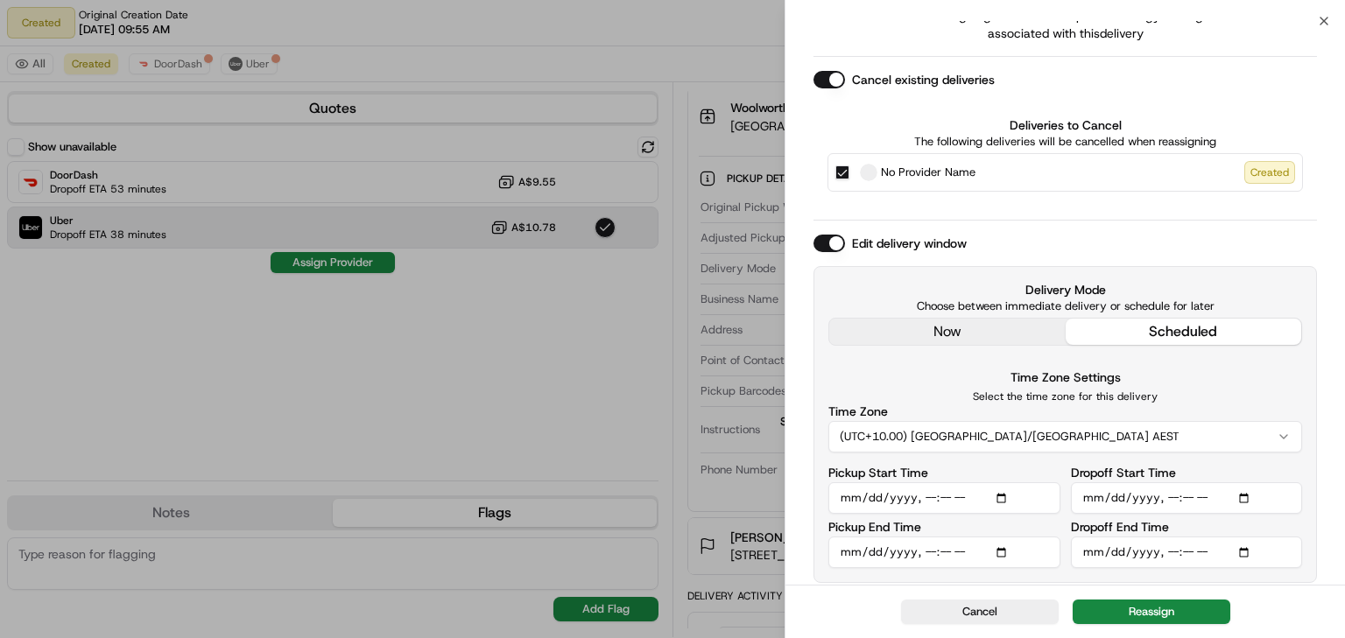
click at [924, 499] on input "Pickup Start Time" at bounding box center [944, 499] width 232 height 32
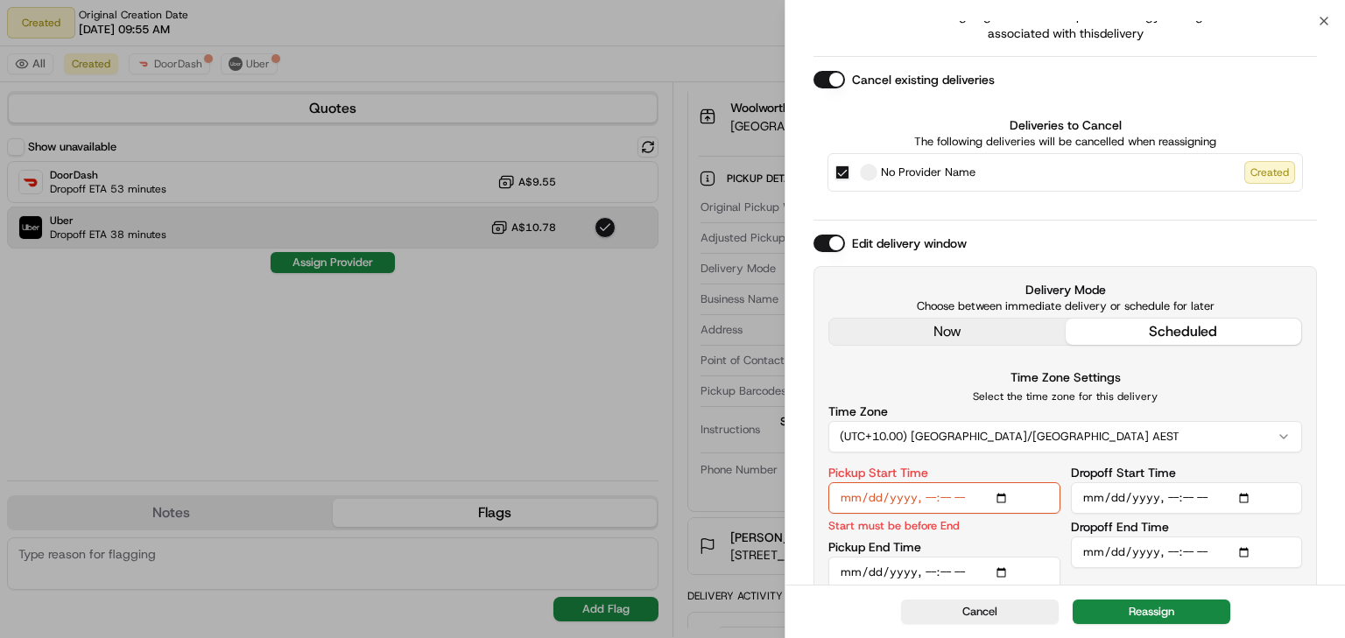
type input "2025-08-16T18:15"
click at [1169, 490] on input "Dropoff Start Time" at bounding box center [1187, 499] width 232 height 32
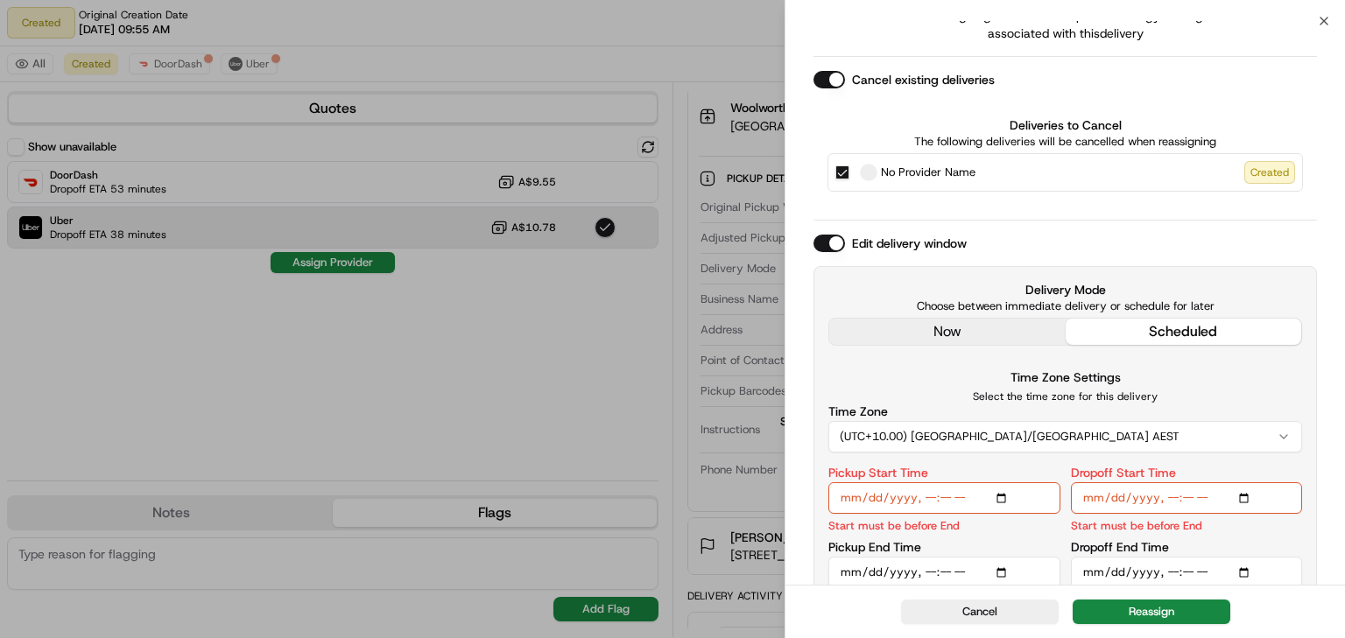
type input "2025-08-16T18:15"
click at [1015, 546] on div "Pickup End Time" at bounding box center [944, 564] width 232 height 47
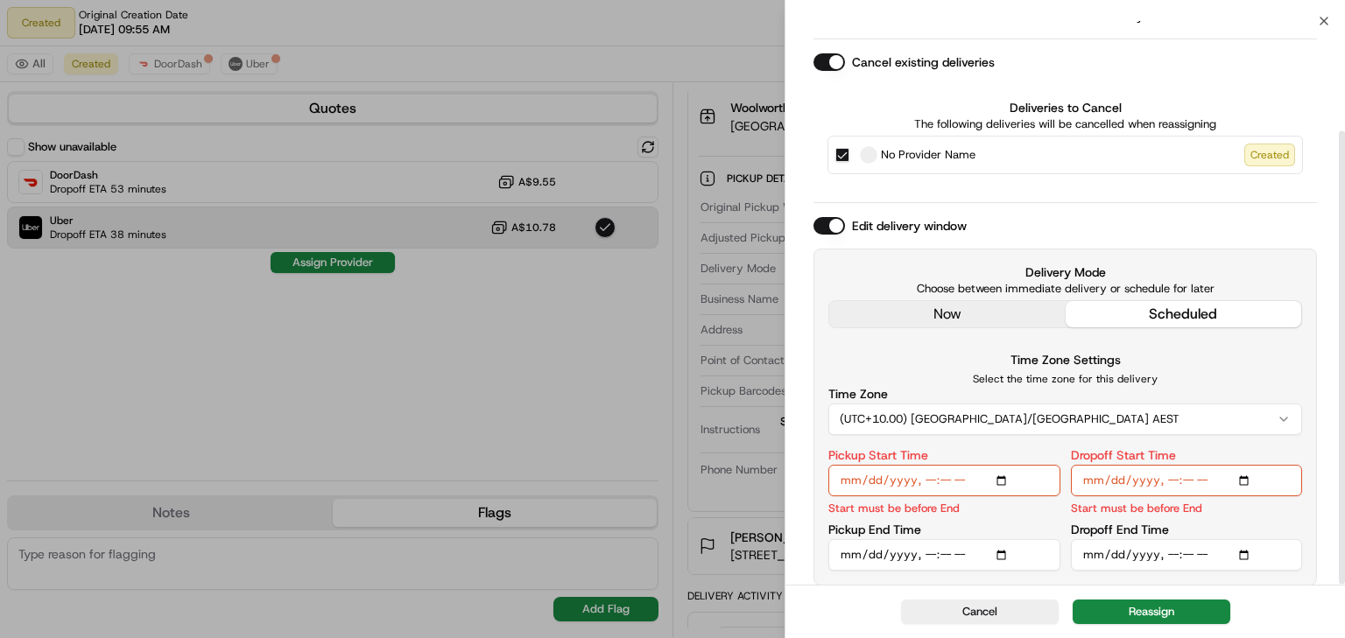
scroll to position [137, 0]
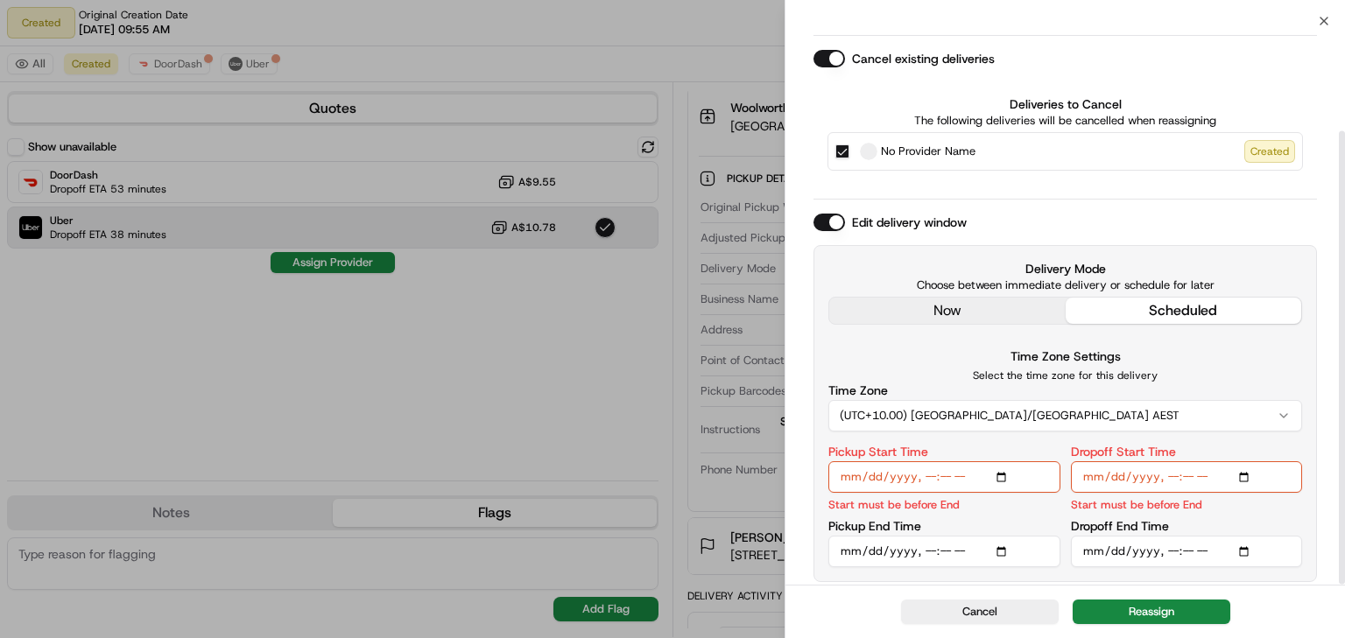
click at [927, 548] on input "Pickup End Time" at bounding box center [944, 552] width 232 height 32
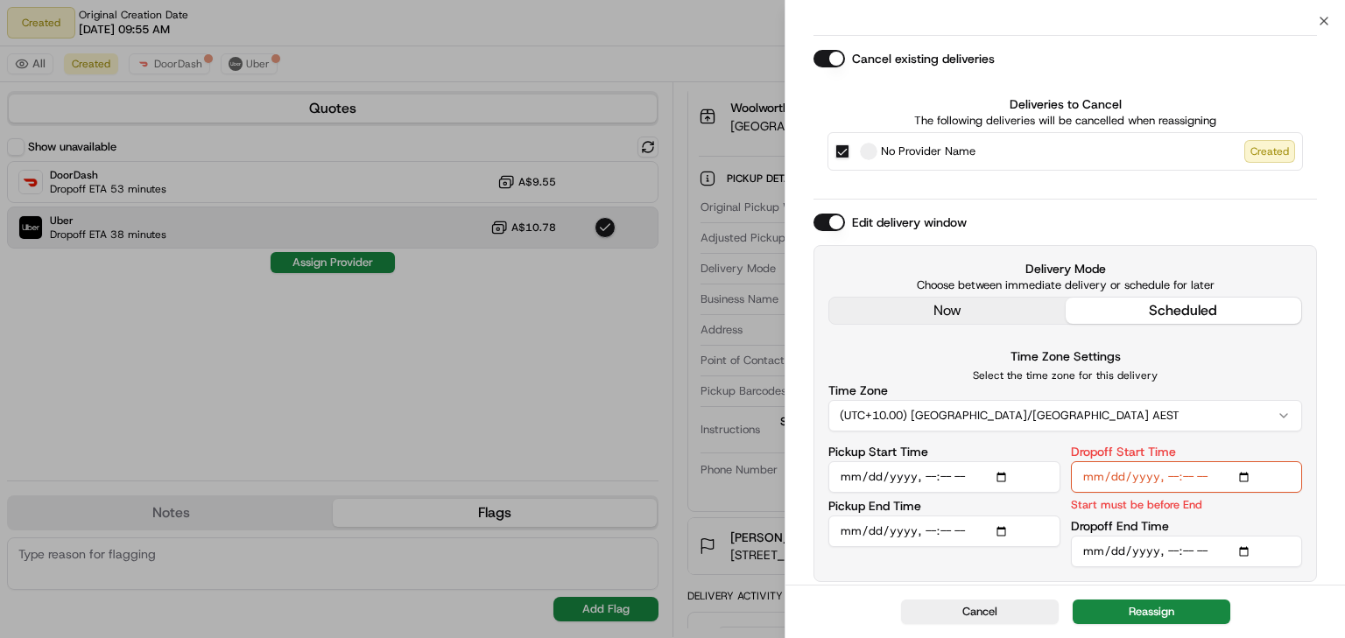
type input "2025-08-16T19:00"
click at [1170, 553] on input "Dropoff End Time" at bounding box center [1187, 552] width 232 height 32
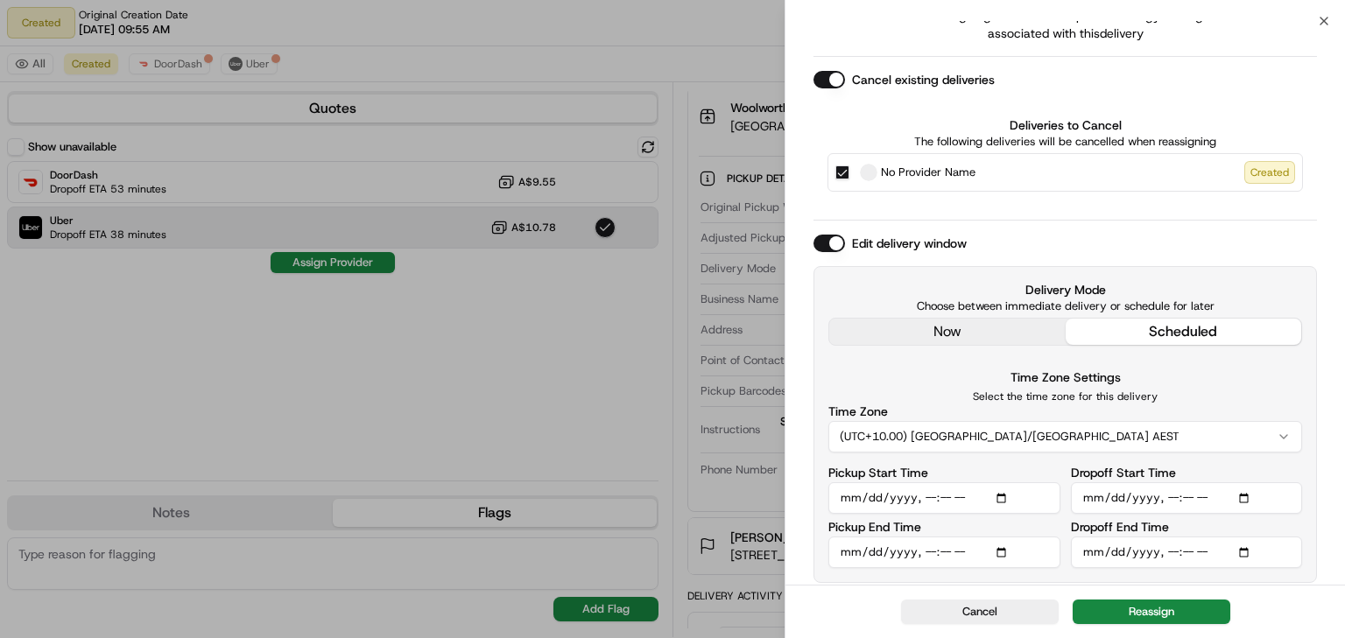
type input "2025-08-16T19:00"
click at [1230, 385] on div "Time Zone Settings Select the time zone for this delivery Time Zone (UTC+10.00)…" at bounding box center [1065, 410] width 474 height 86
click at [1131, 608] on button "Reassign" at bounding box center [1152, 612] width 158 height 25
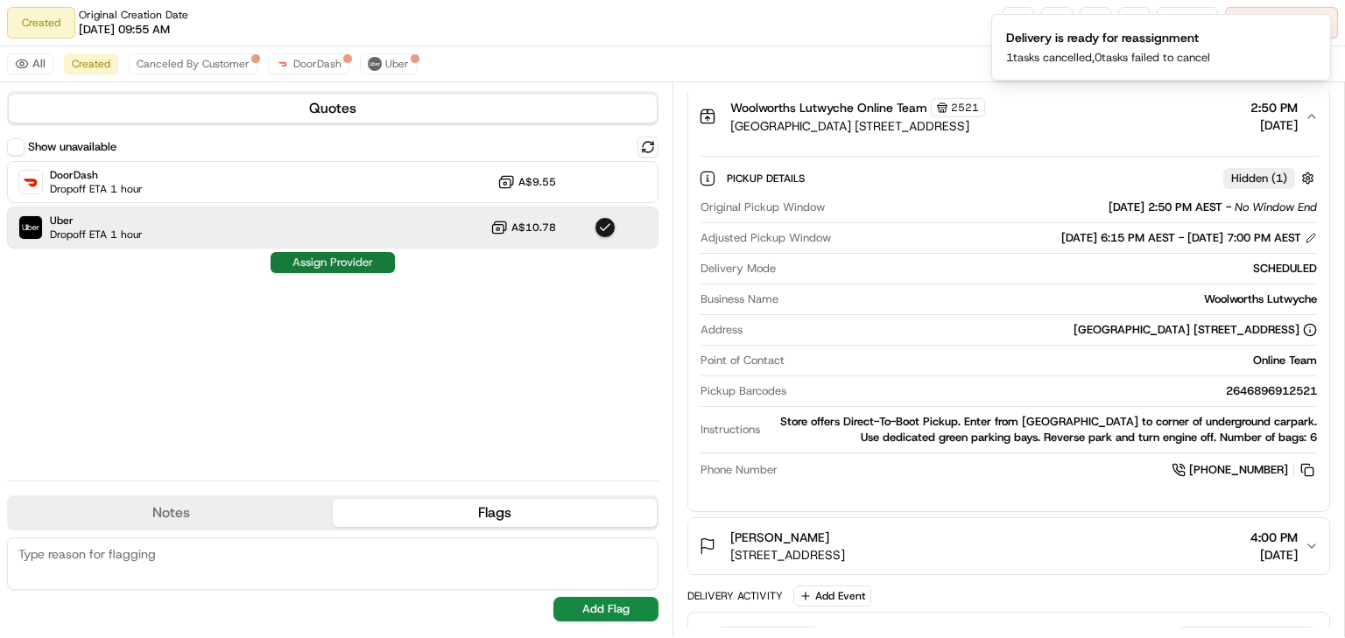
click at [342, 268] on button "Assign Provider" at bounding box center [333, 262] width 124 height 21
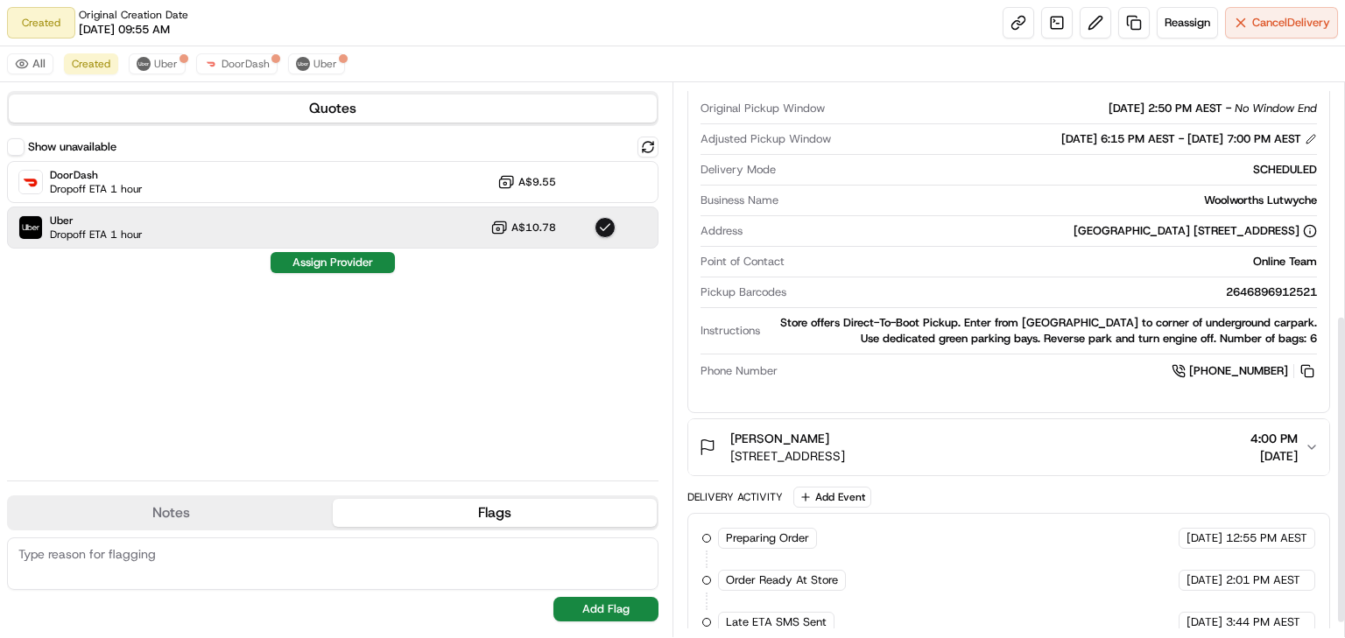
scroll to position [441, 0]
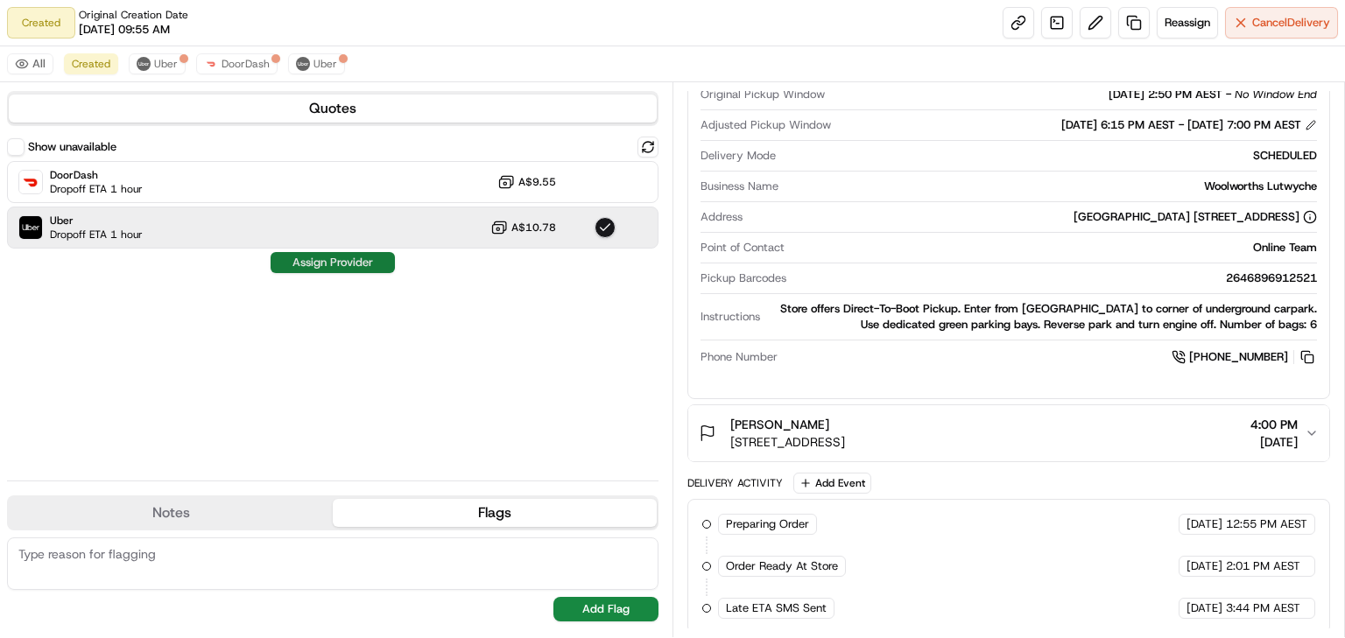
click at [347, 257] on button "Assign Provider" at bounding box center [333, 262] width 124 height 21
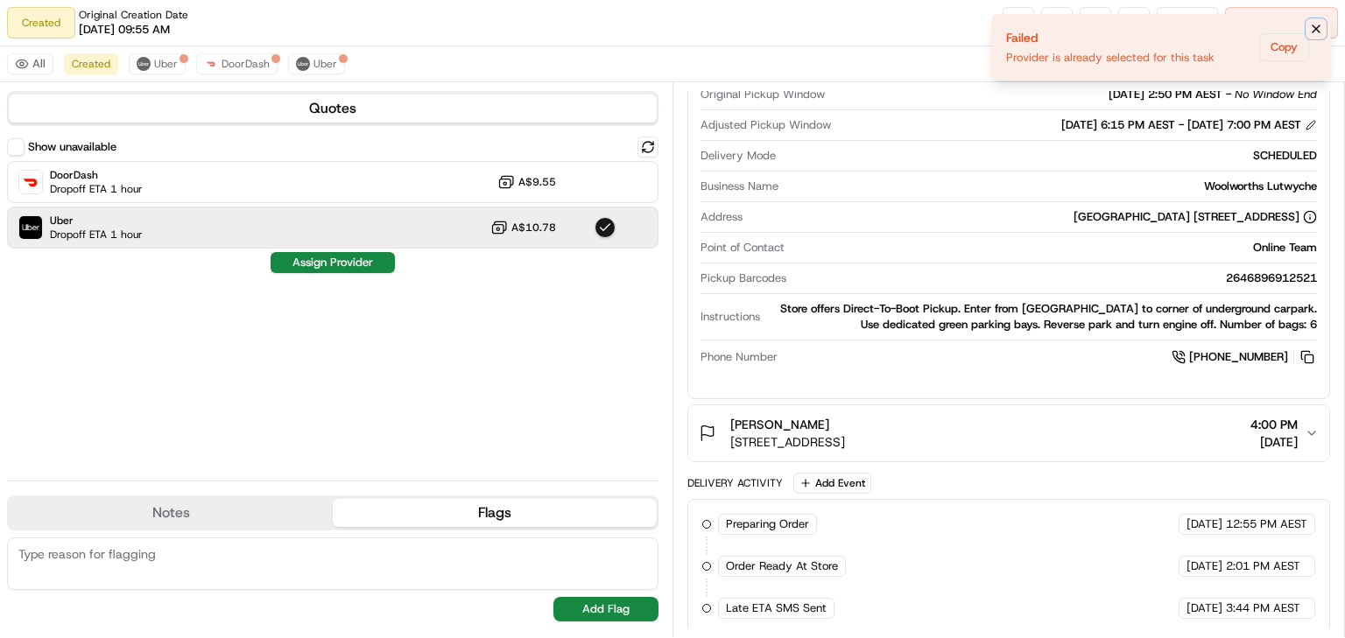
click at [1321, 23] on icon "Notifications (F8)" at bounding box center [1316, 29] width 14 height 14
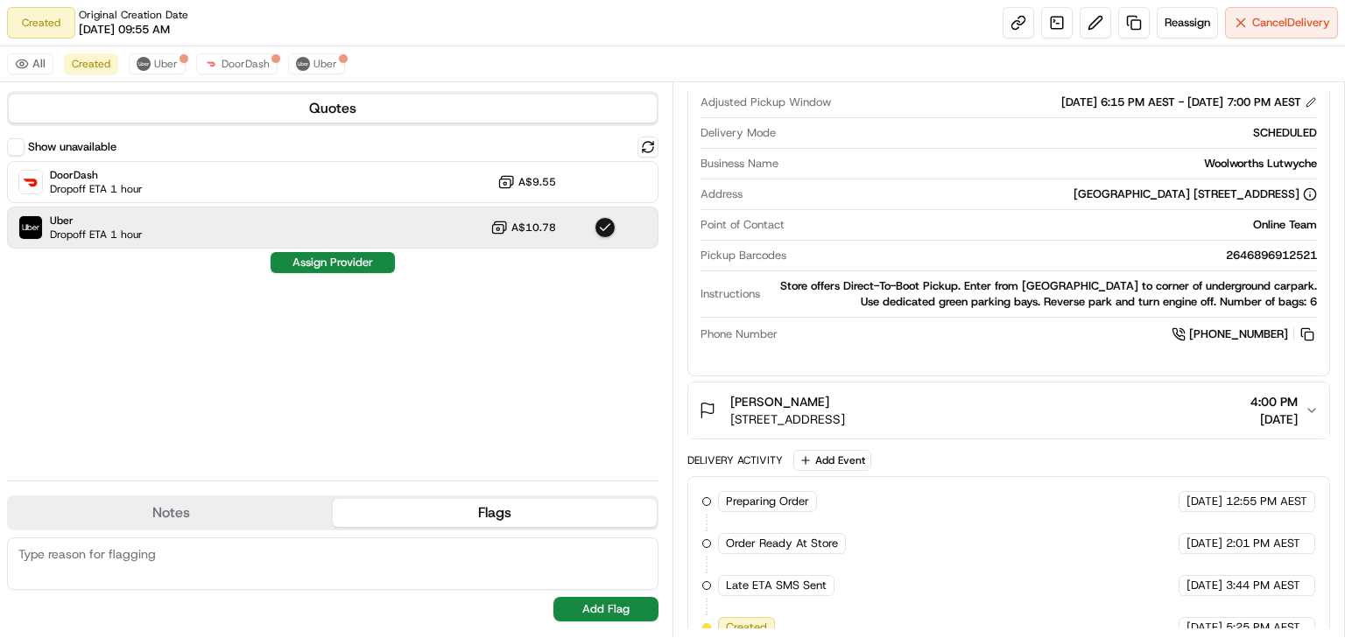
scroll to position [483, 0]
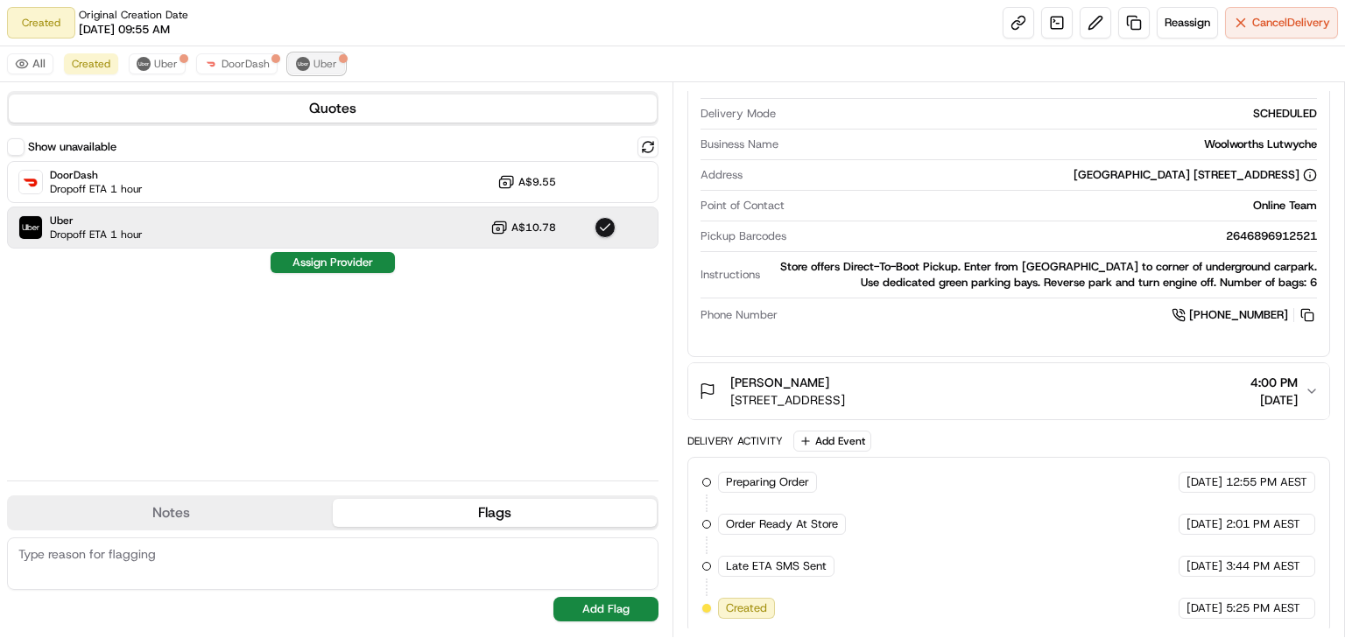
click at [325, 63] on span "Uber" at bounding box center [326, 64] width 24 height 14
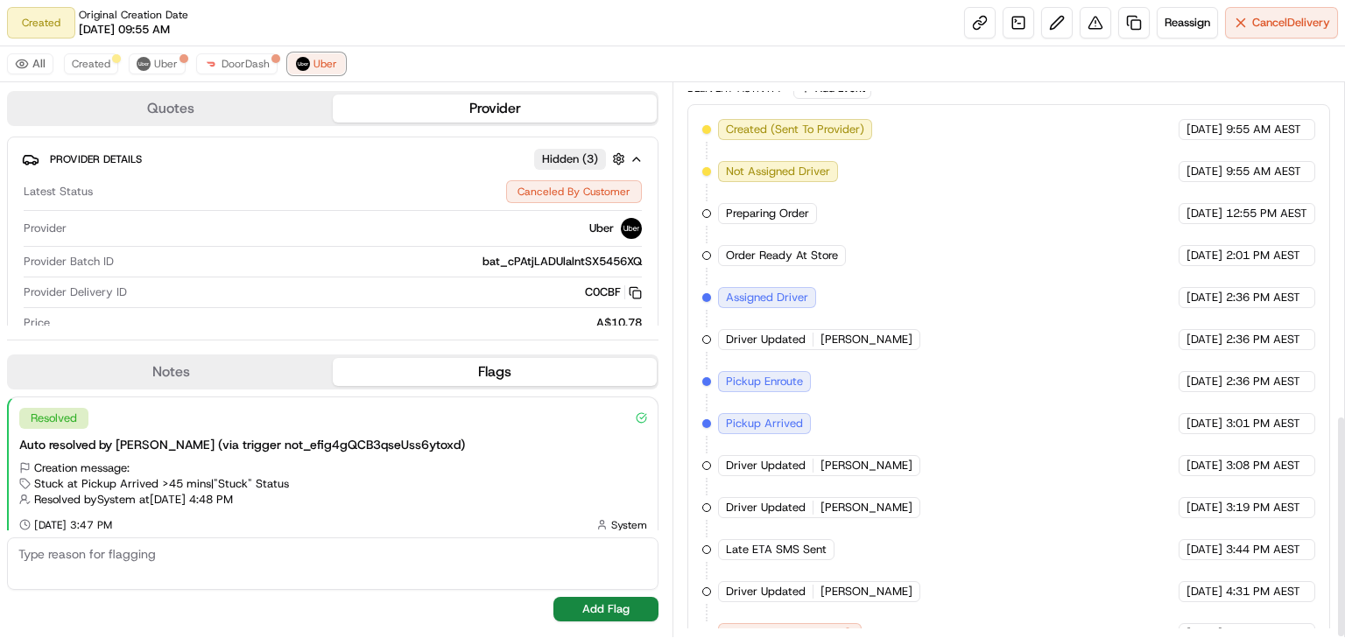
scroll to position [828, 0]
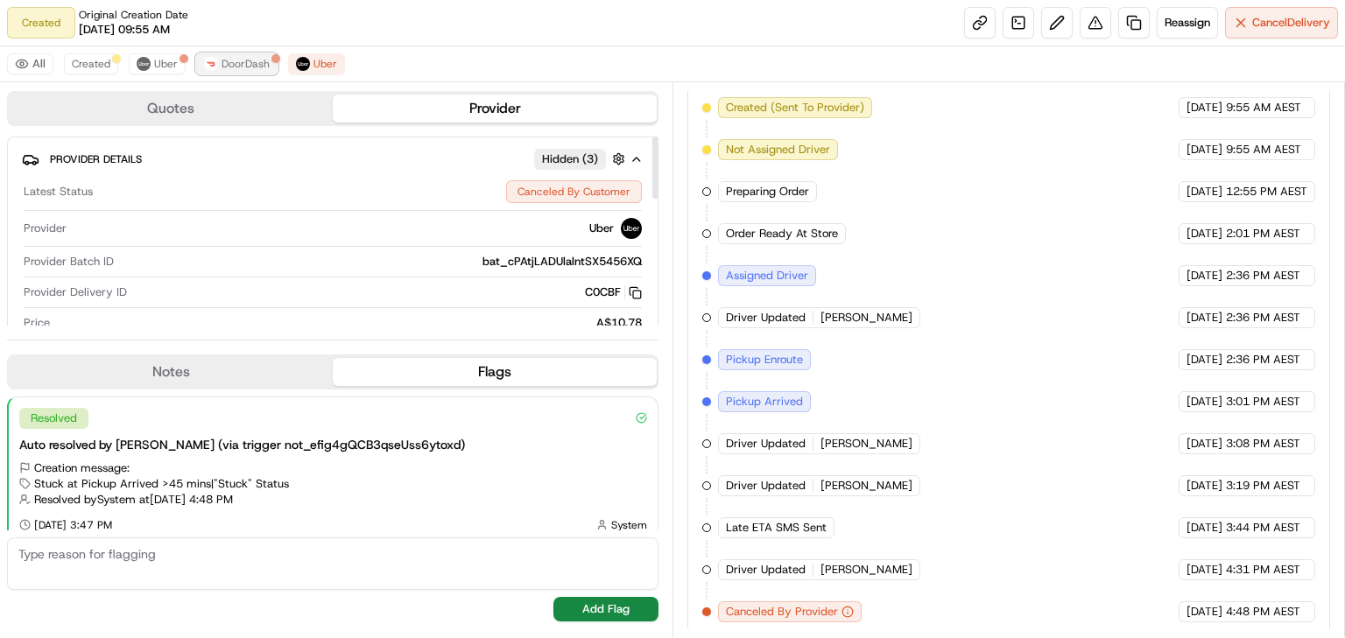
click at [228, 64] on span "DoorDash" at bounding box center [246, 64] width 48 height 14
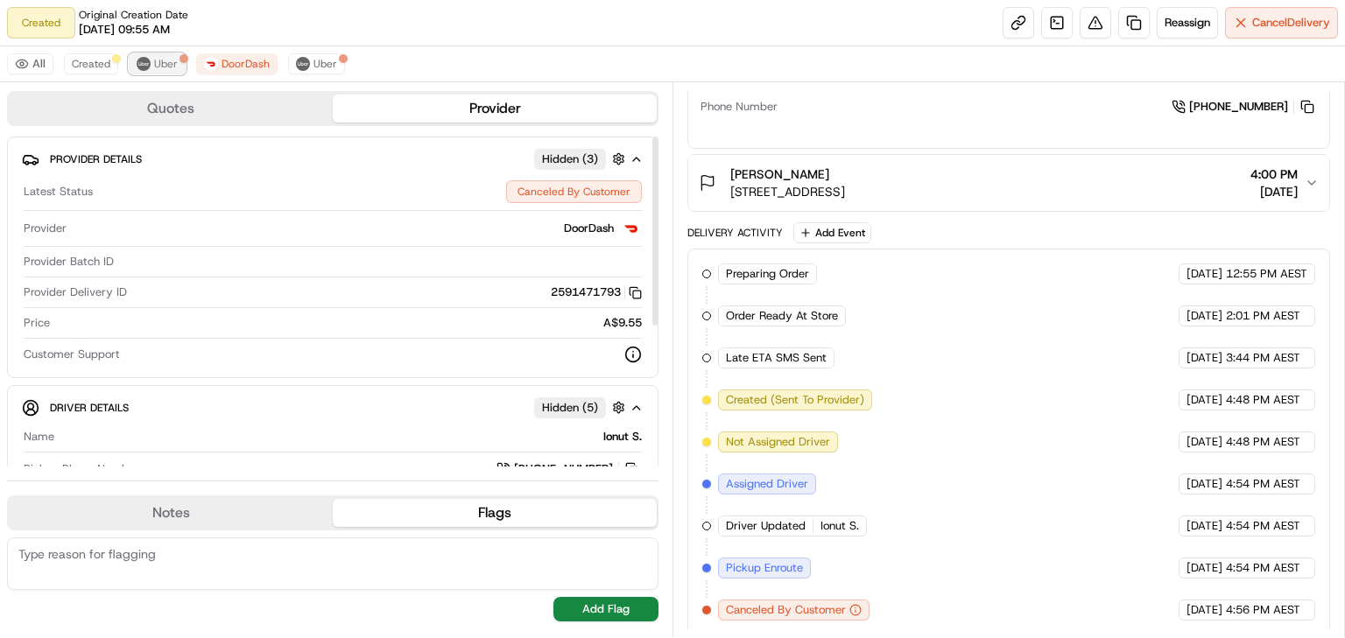
click at [164, 63] on span "Uber" at bounding box center [166, 64] width 24 height 14
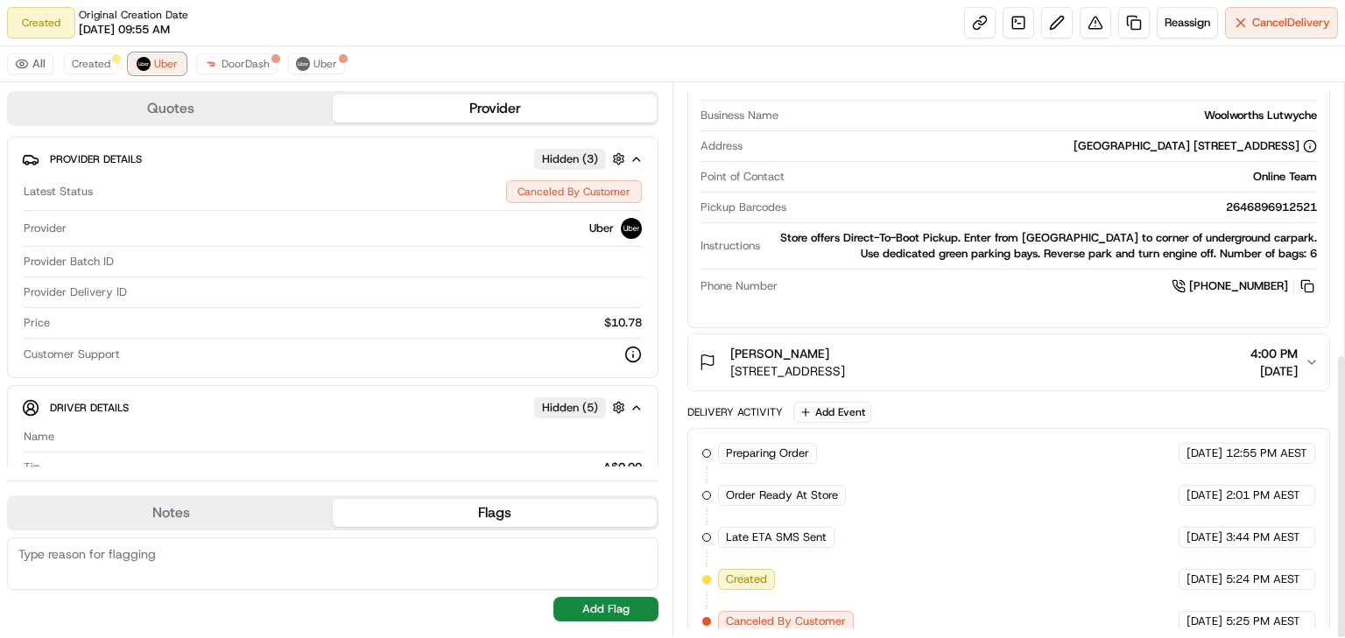
scroll to position [525, 0]
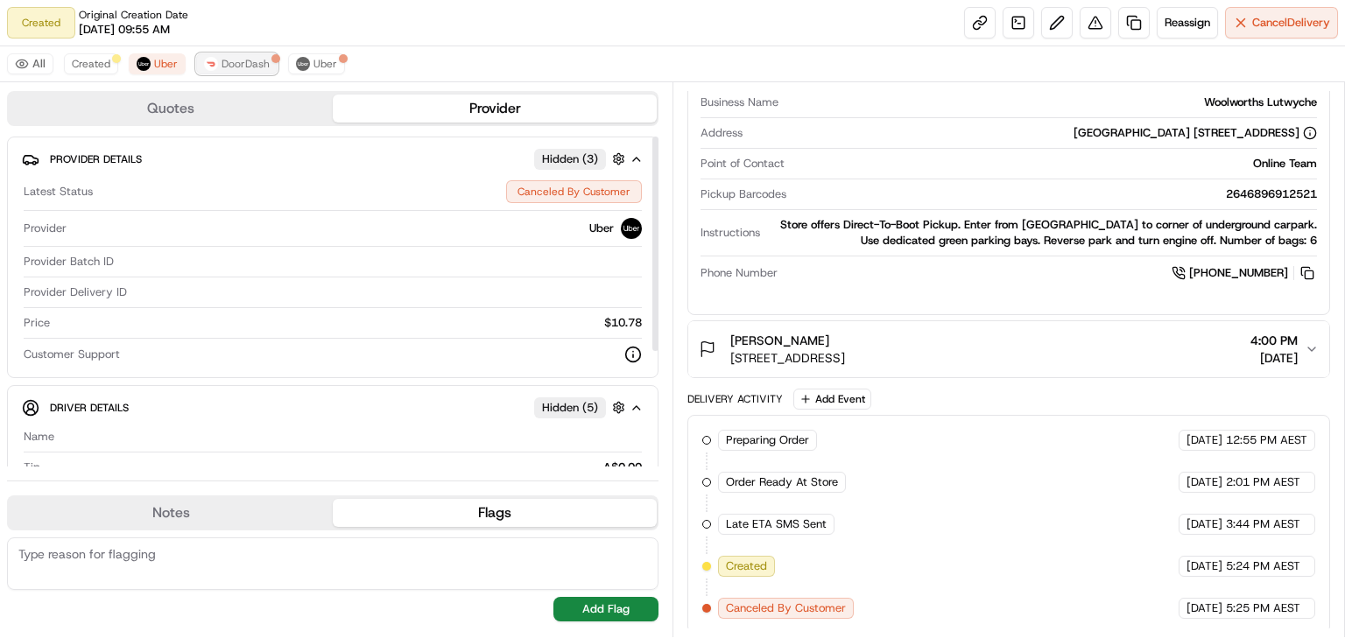
click at [224, 58] on span "DoorDash" at bounding box center [246, 64] width 48 height 14
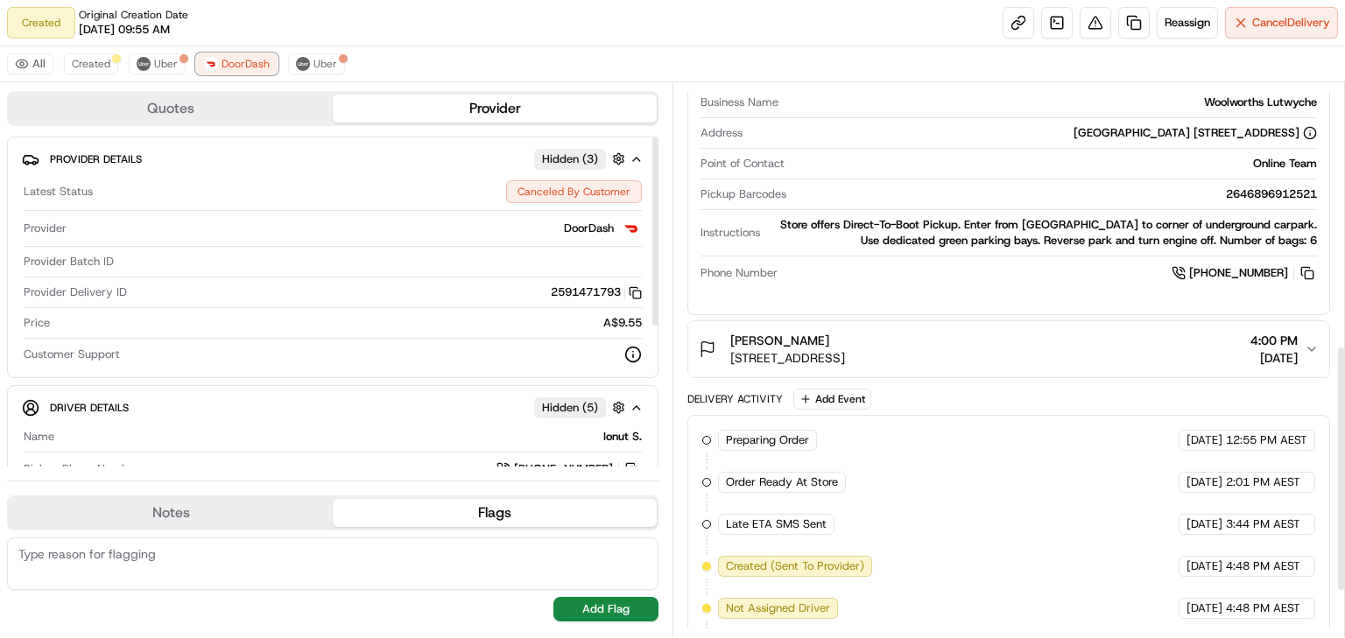
scroll to position [692, 0]
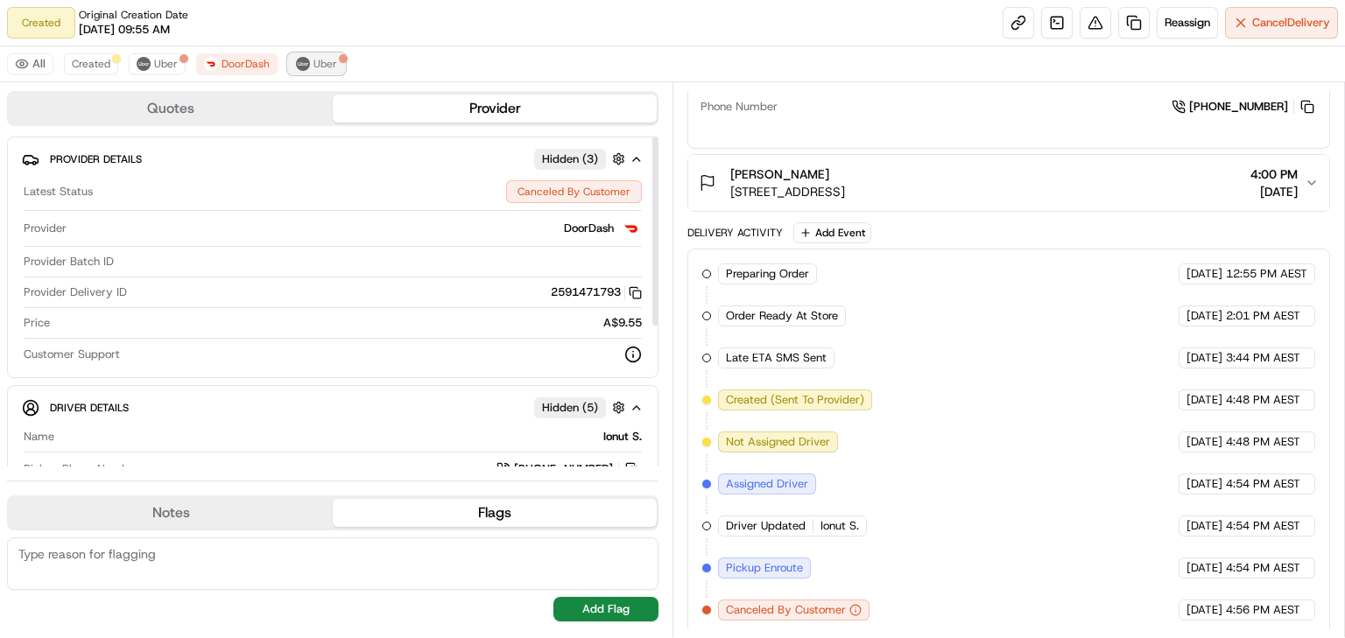
click at [322, 67] on span "Uber" at bounding box center [326, 64] width 24 height 14
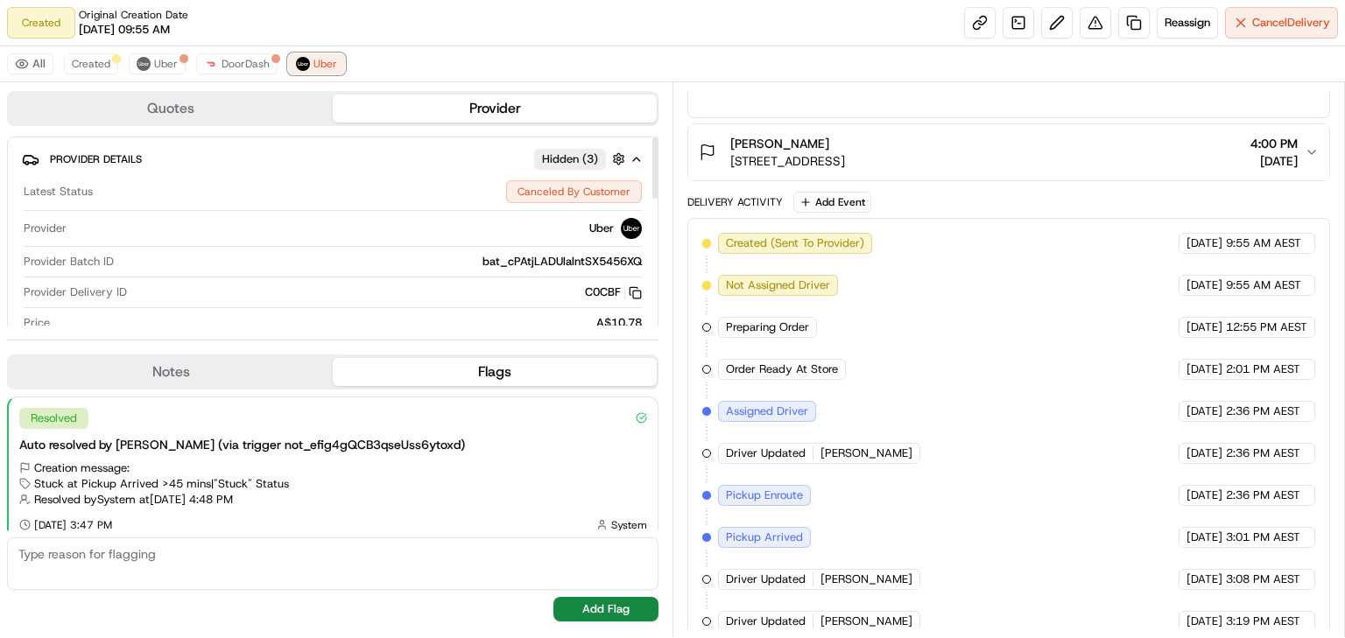
scroll to position [828, 0]
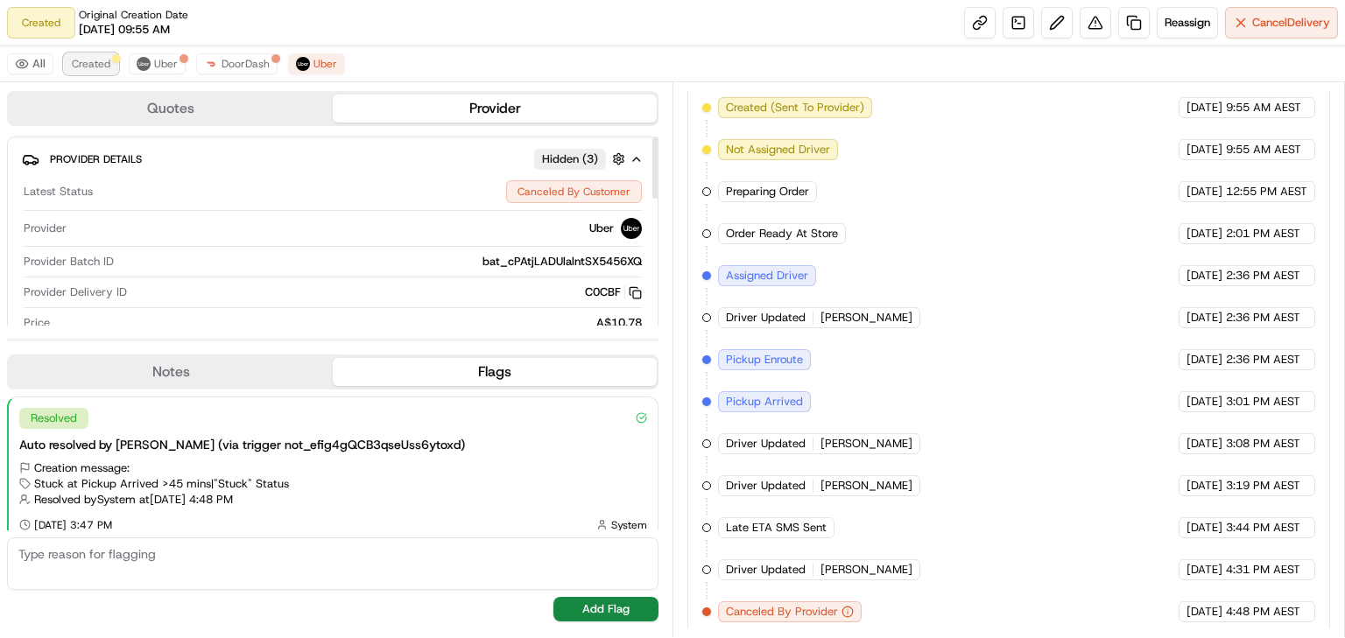
click at [80, 58] on span "Created" at bounding box center [91, 64] width 39 height 14
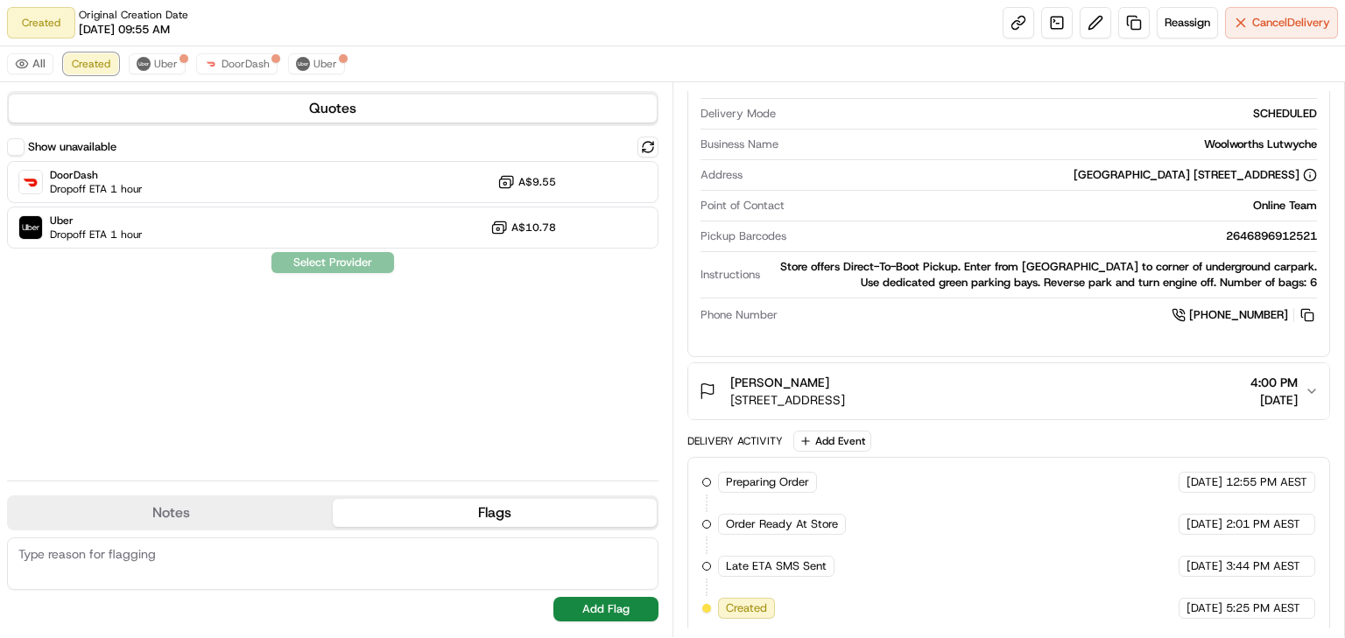
scroll to position [483, 0]
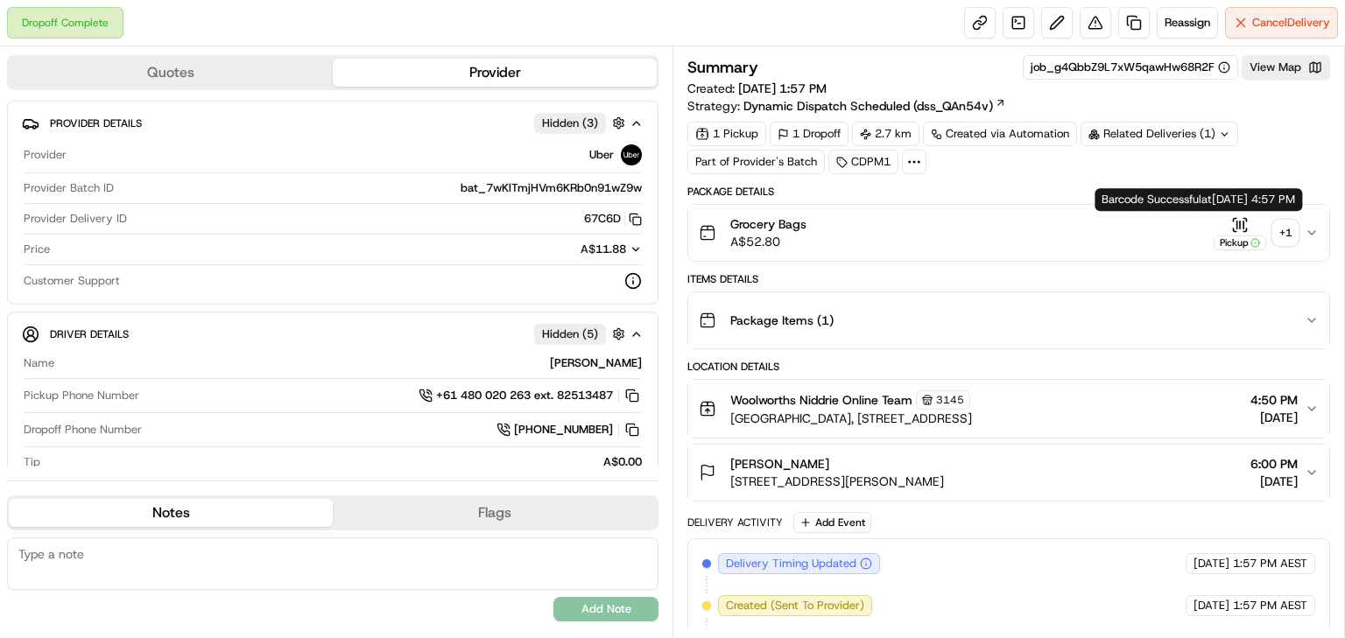
click at [1286, 224] on div "+ 1" at bounding box center [1285, 233] width 25 height 25
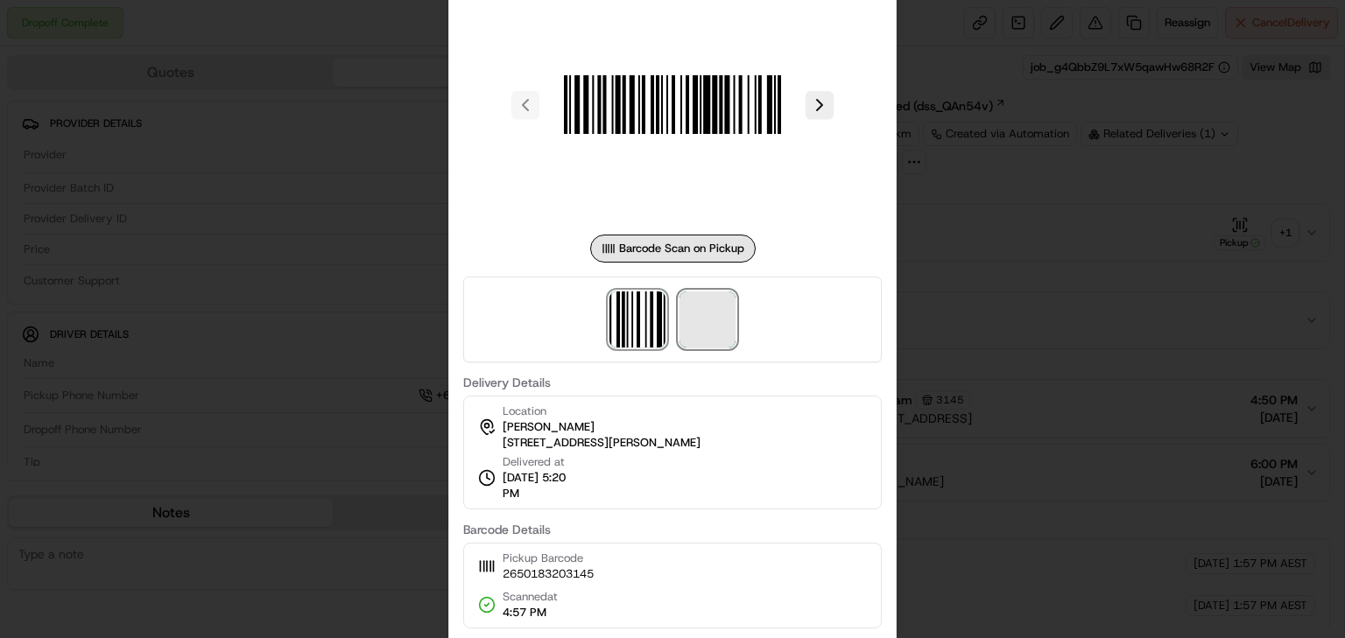
click at [722, 315] on span at bounding box center [708, 320] width 56 height 56
